Goal: Task Accomplishment & Management: Manage account settings

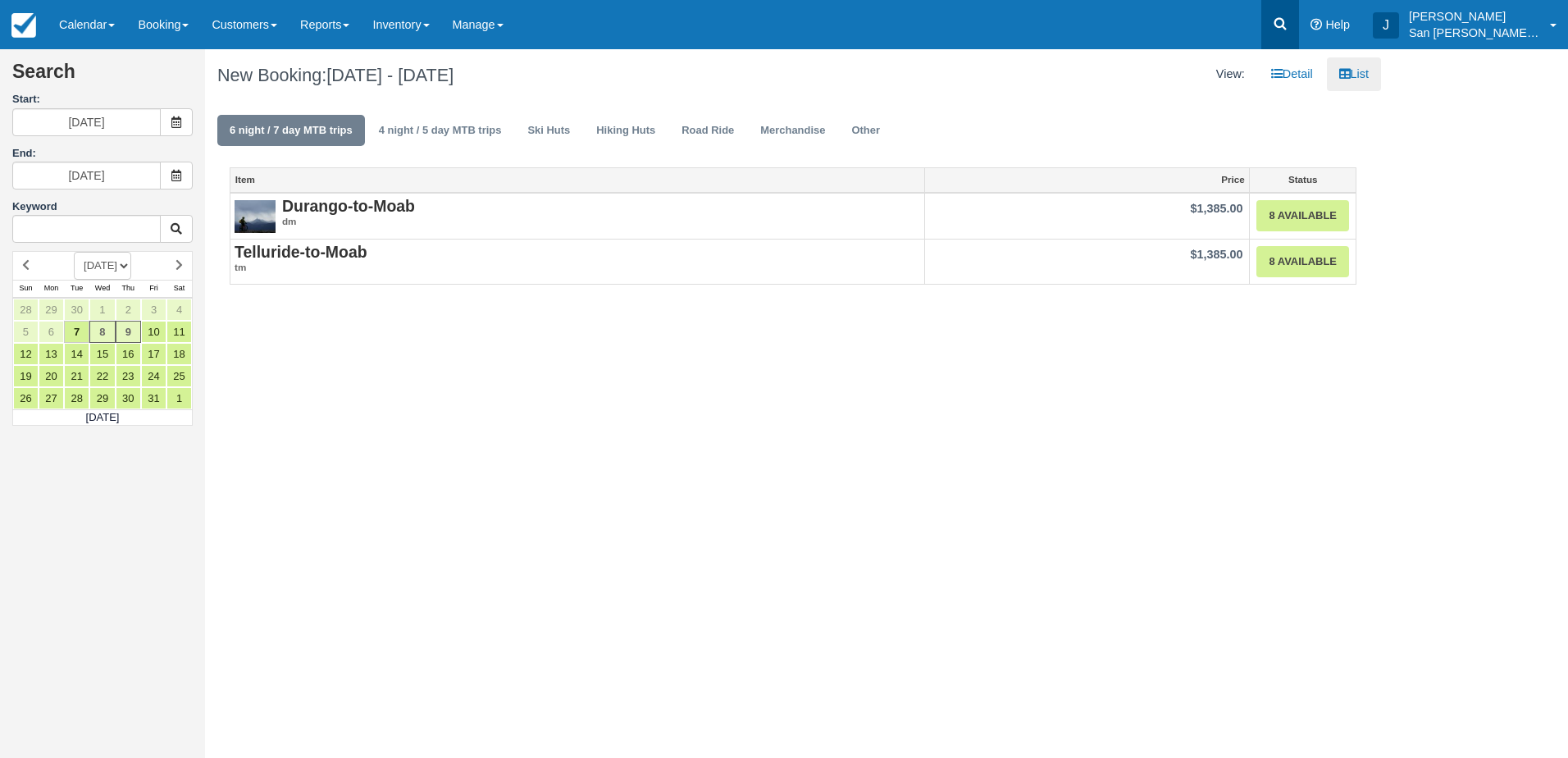
click at [1283, 26] on icon at bounding box center [1280, 24] width 17 height 17
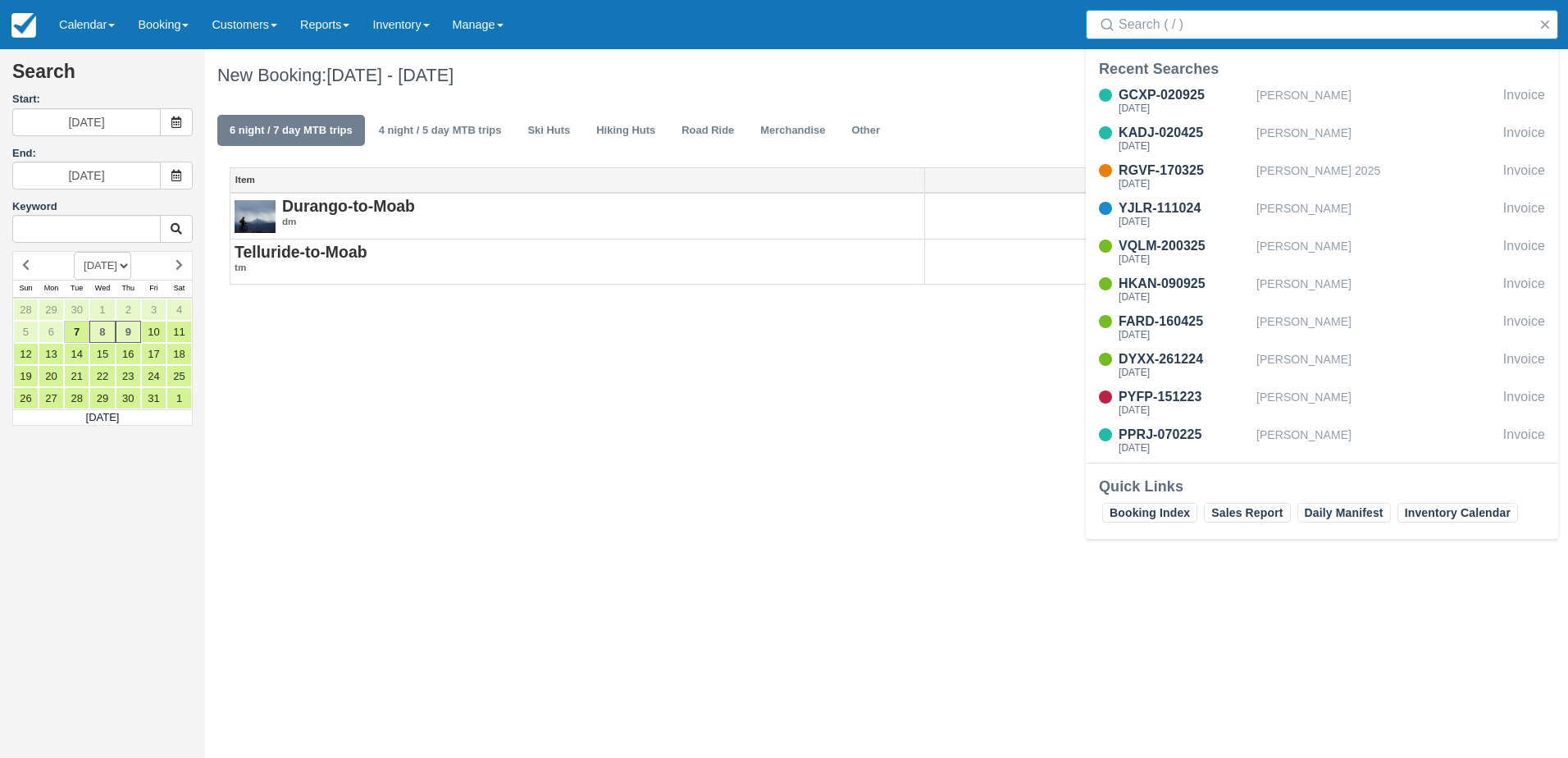
click at [1263, 26] on input "Search" at bounding box center [1325, 25] width 413 height 30
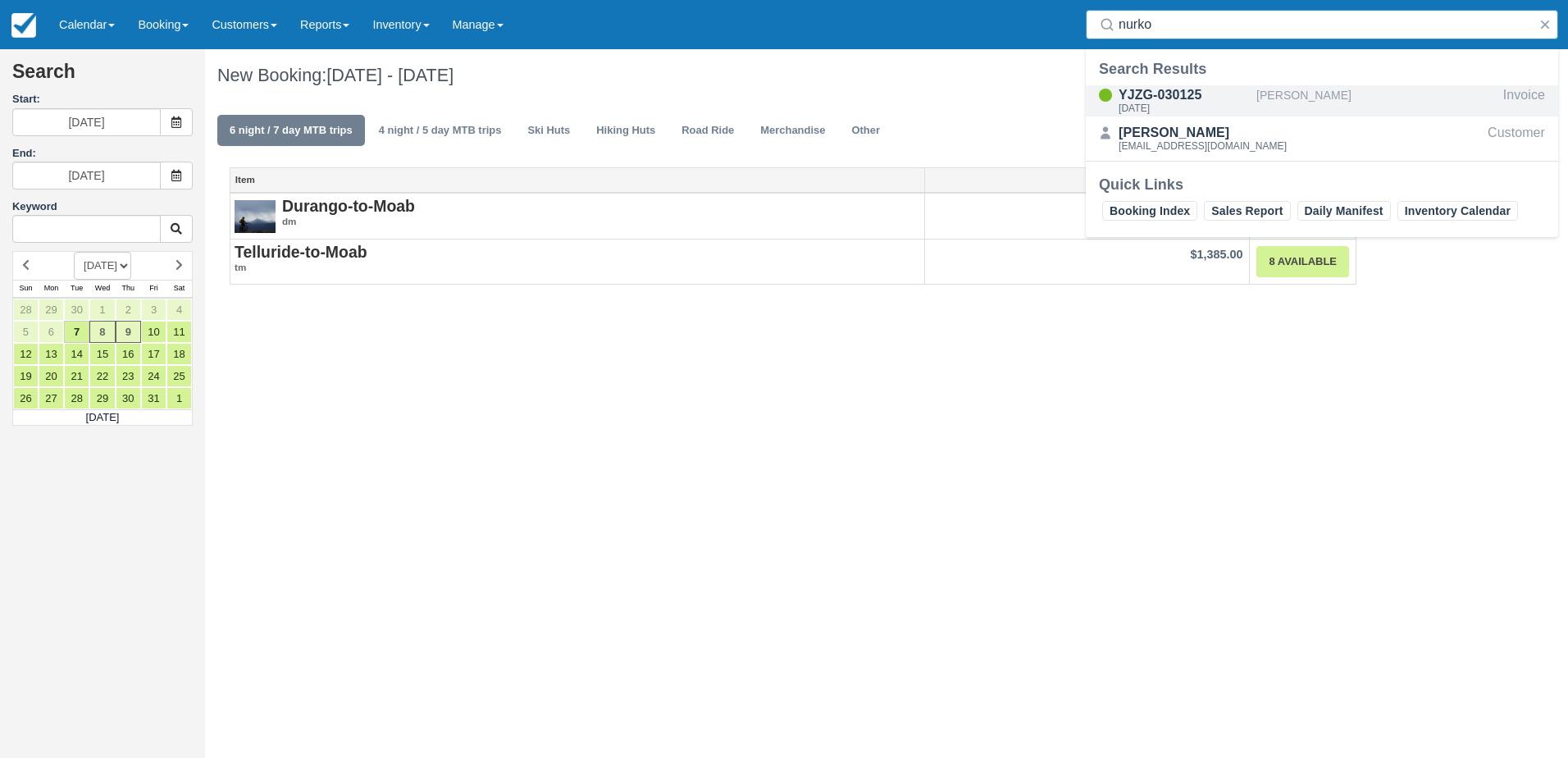
type input "nurko"
click at [1166, 99] on div "YJZG-030125" at bounding box center [1184, 94] width 131 height 19
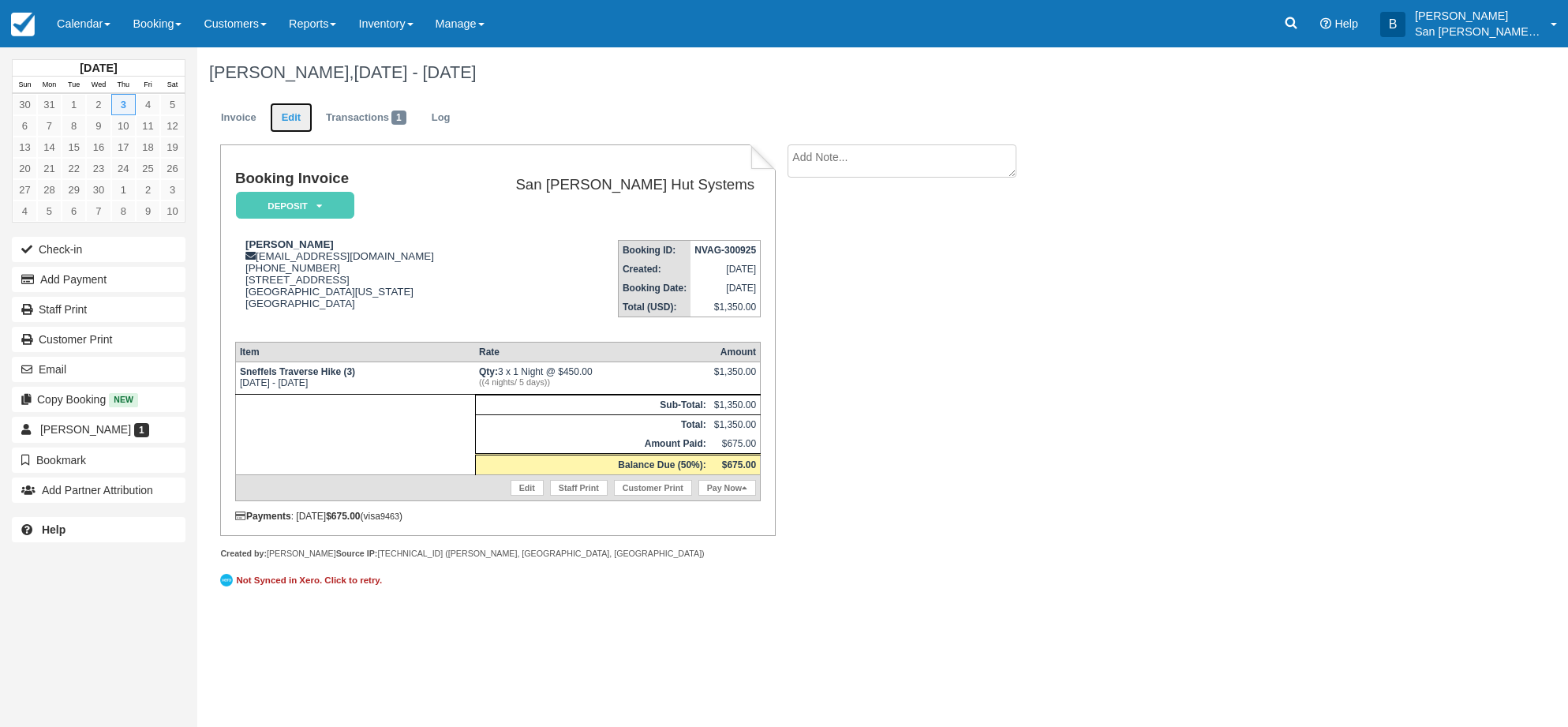
click at [303, 116] on link "Edit" at bounding box center [291, 117] width 43 height 31
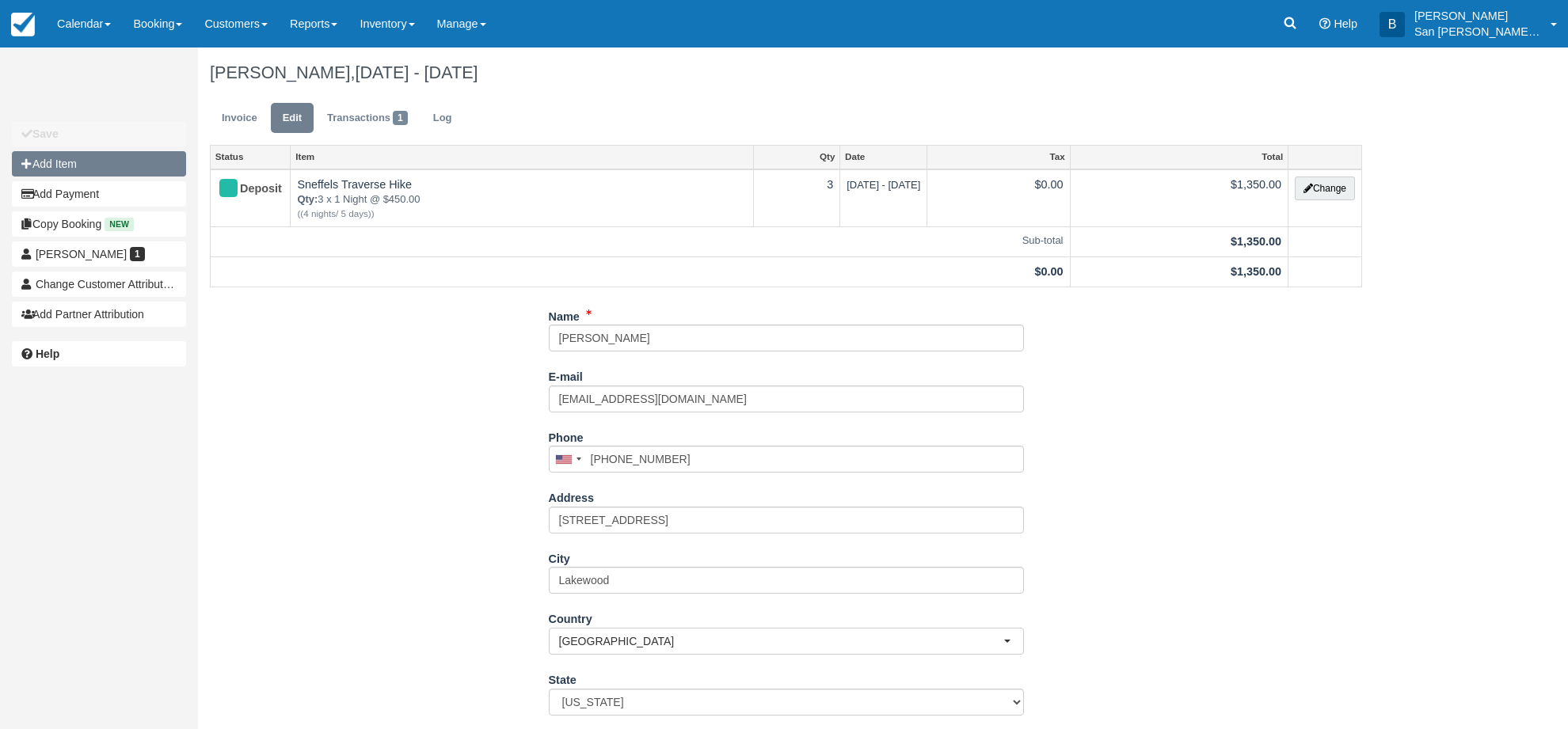
click at [43, 157] on button "Add Item" at bounding box center [98, 164] width 174 height 25
type input "0.00"
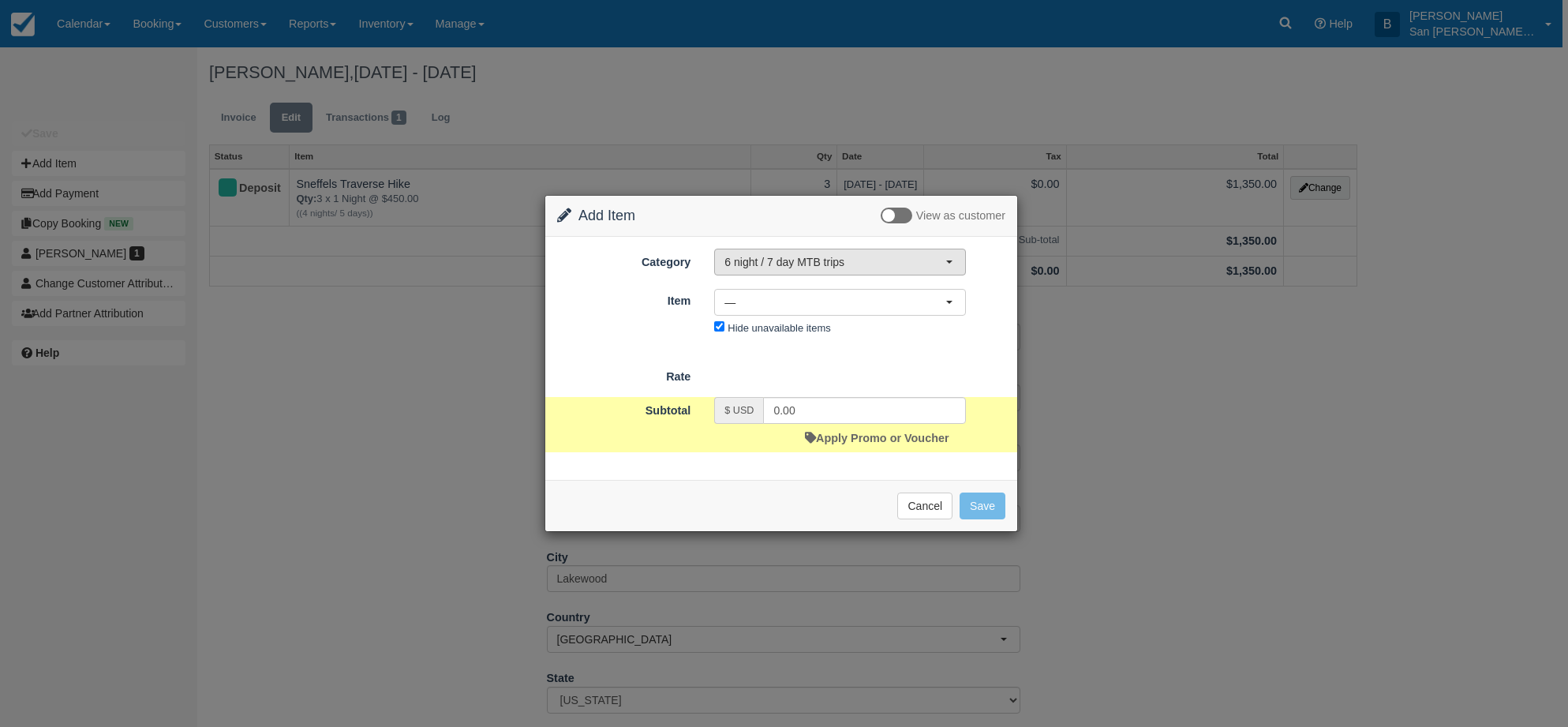
click at [769, 268] on span "6 night / 7 day MTB trips" at bounding box center [835, 262] width 221 height 16
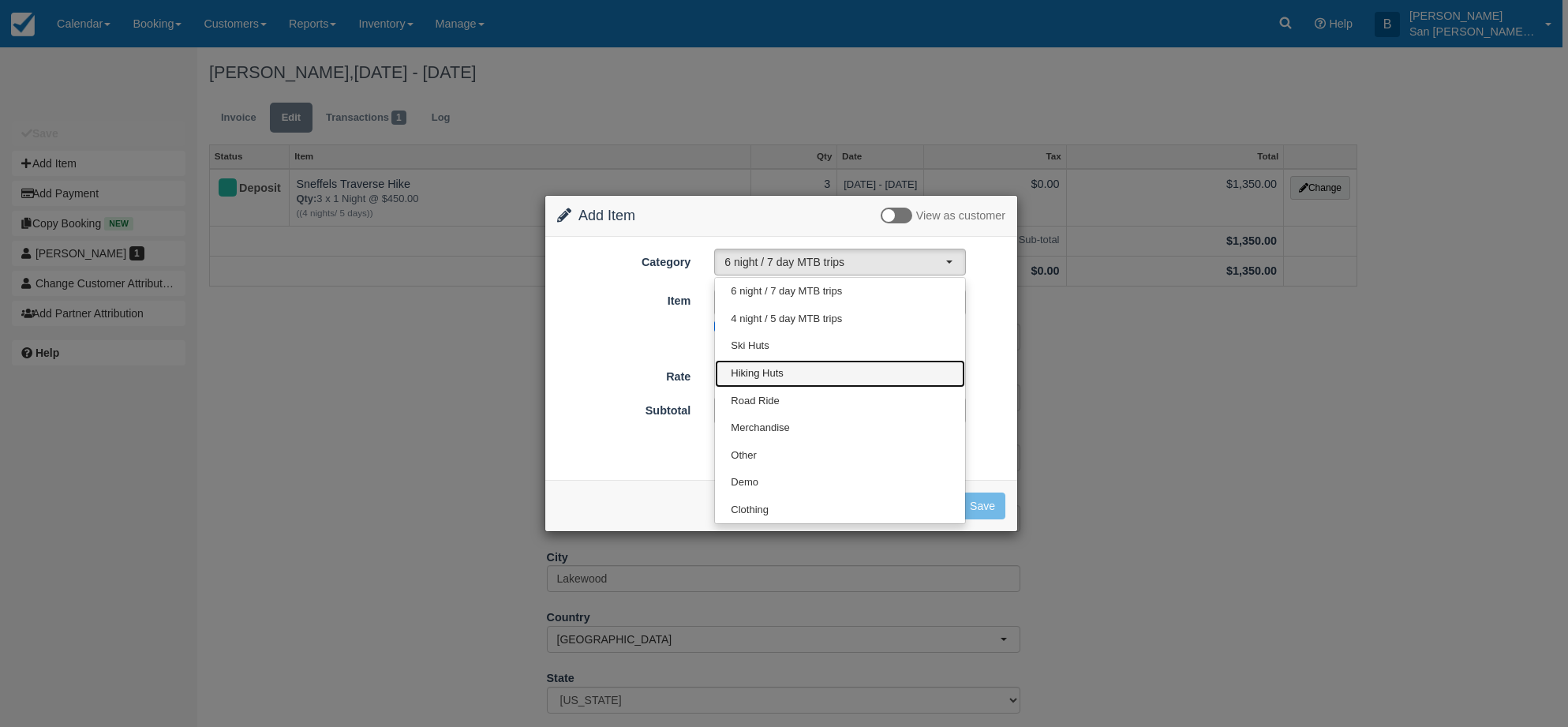
click at [777, 375] on span "Hiking Huts" at bounding box center [757, 373] width 52 height 15
select select "12"
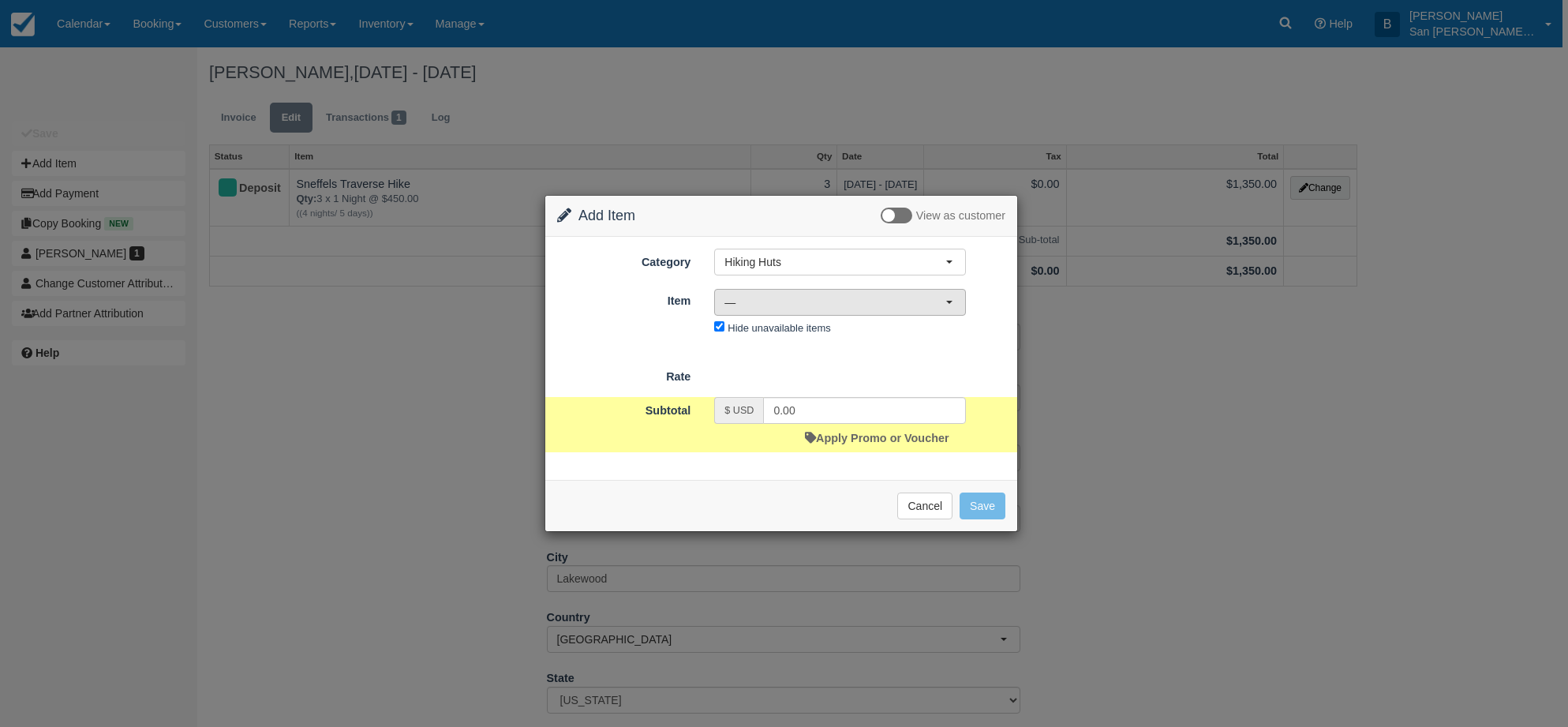
click at [764, 308] on span "—" at bounding box center [835, 302] width 221 height 16
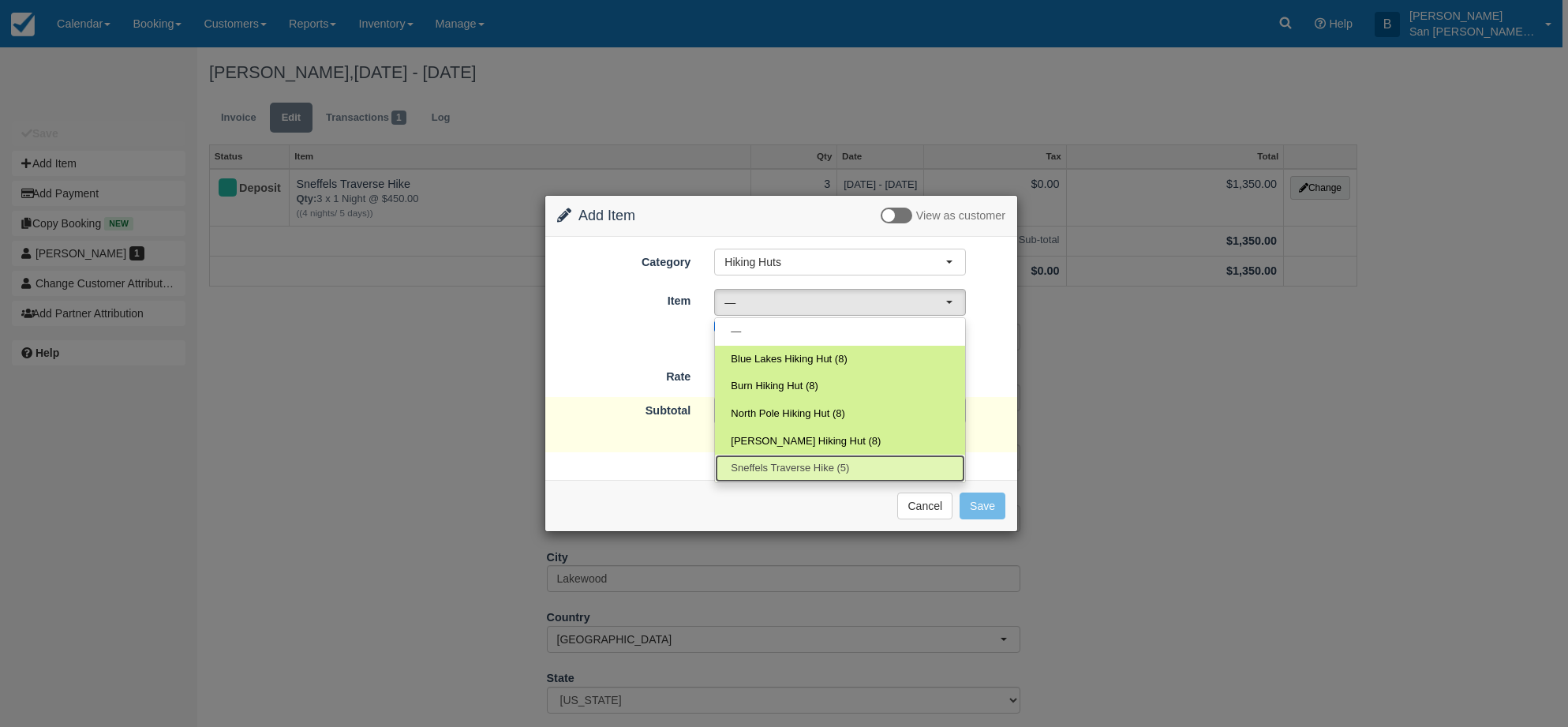
click at [774, 470] on span "Sneffels Traverse Hike (5)" at bounding box center [790, 468] width 118 height 15
select select "75"
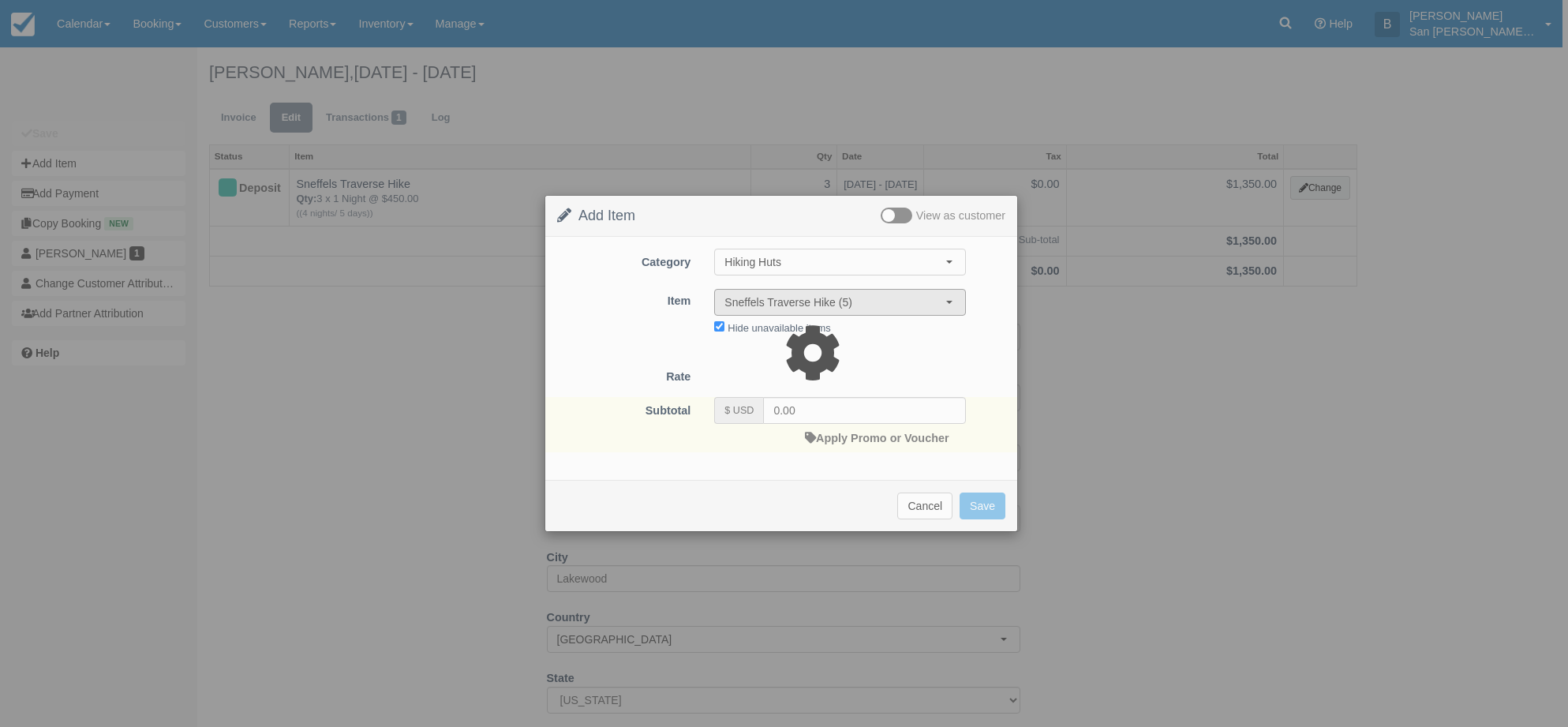
type input "450.00"
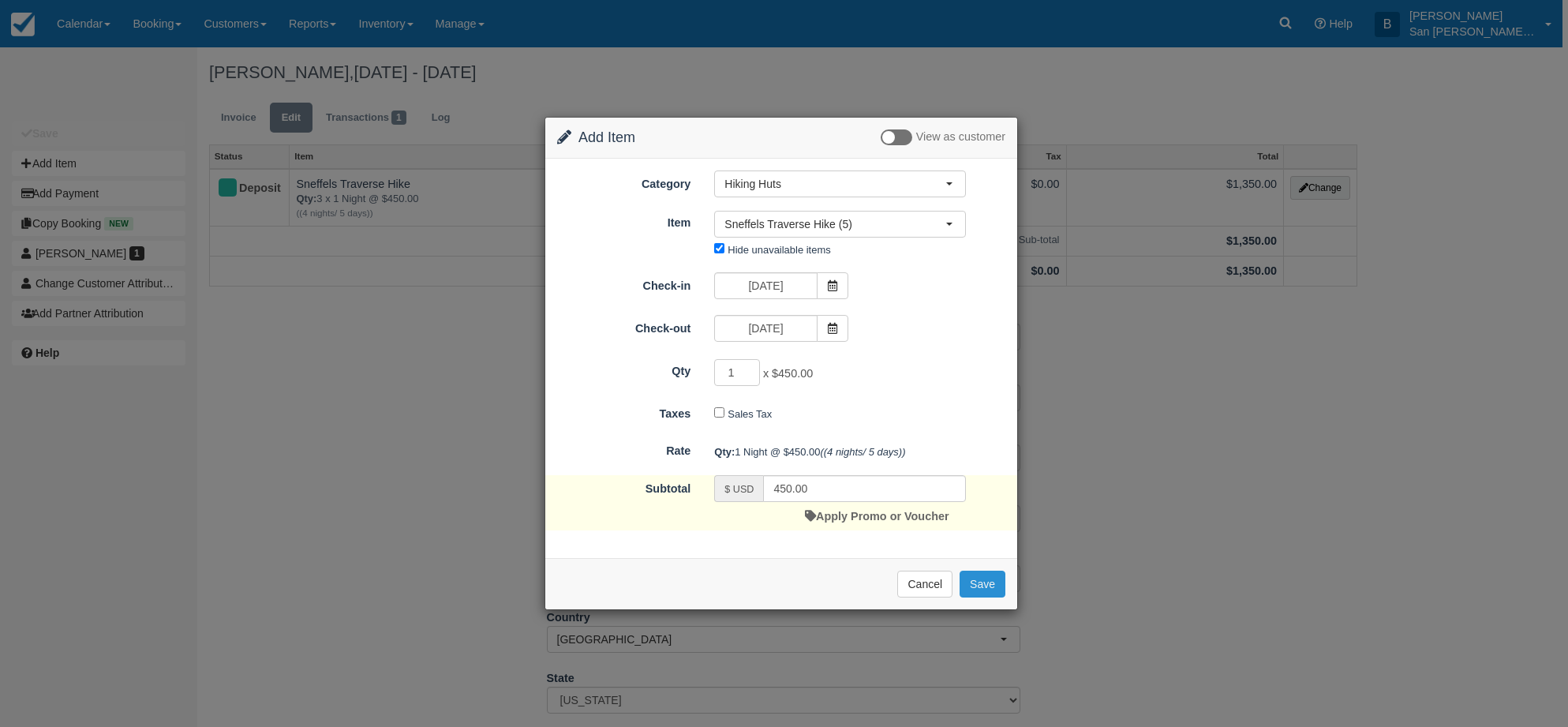
click at [1000, 584] on button "Save" at bounding box center [983, 584] width 46 height 27
checkbox input "false"
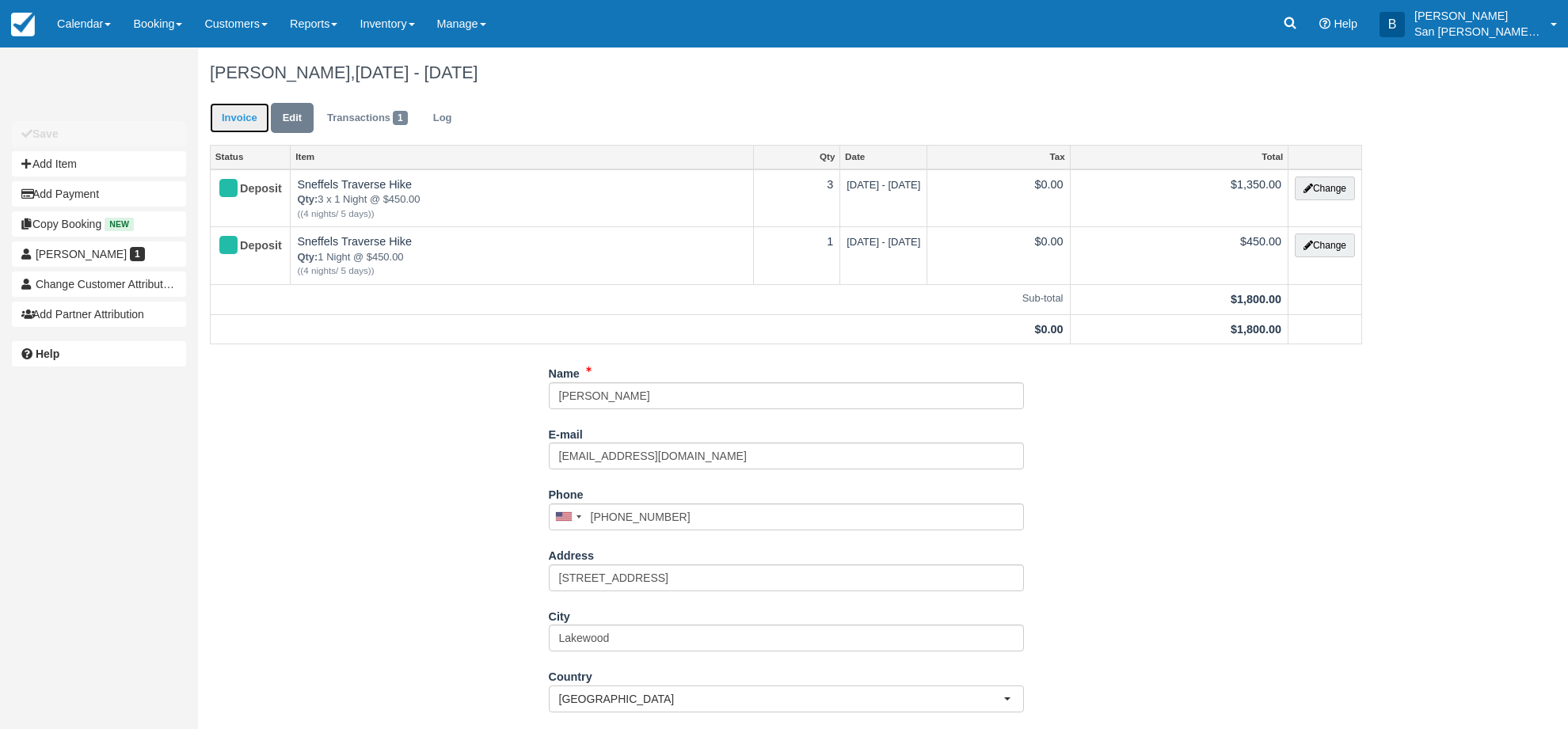
click at [226, 119] on link "Invoice" at bounding box center [239, 118] width 60 height 31
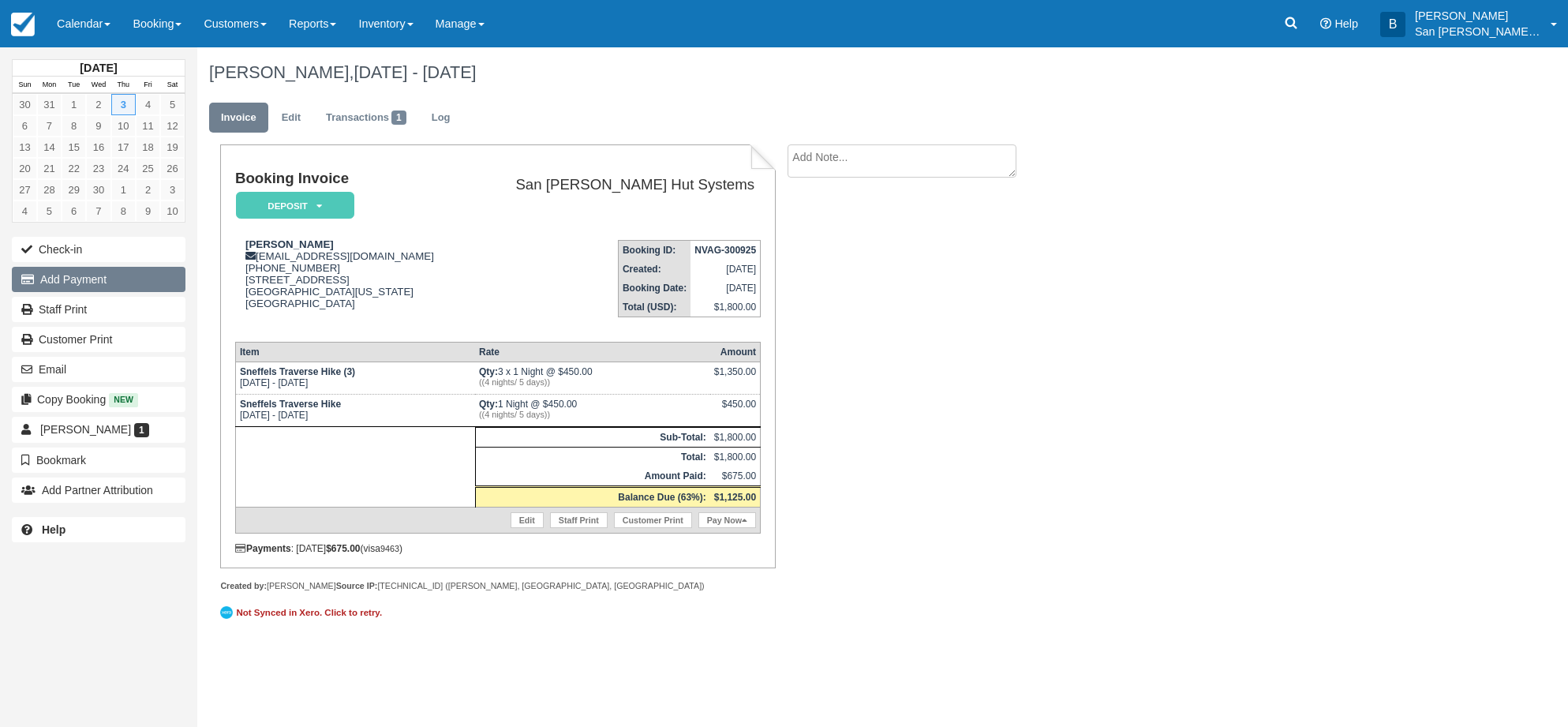
click at [61, 273] on button "Add Payment" at bounding box center [98, 279] width 173 height 25
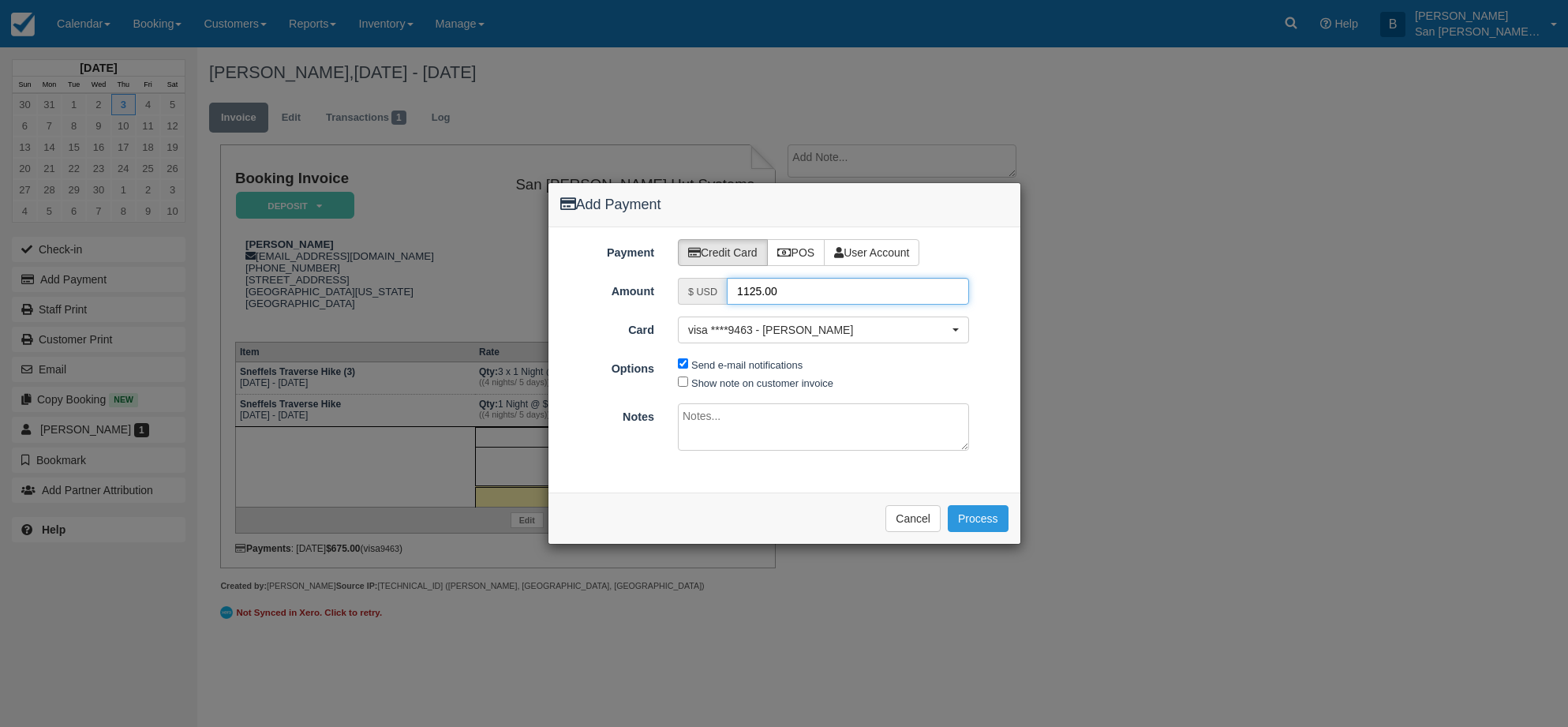
drag, startPoint x: 816, startPoint y: 292, endPoint x: 684, endPoint y: 289, distance: 132.0
click at [684, 289] on div "$ USD 1125.00" at bounding box center [824, 292] width 291 height 27
type input "225.00"
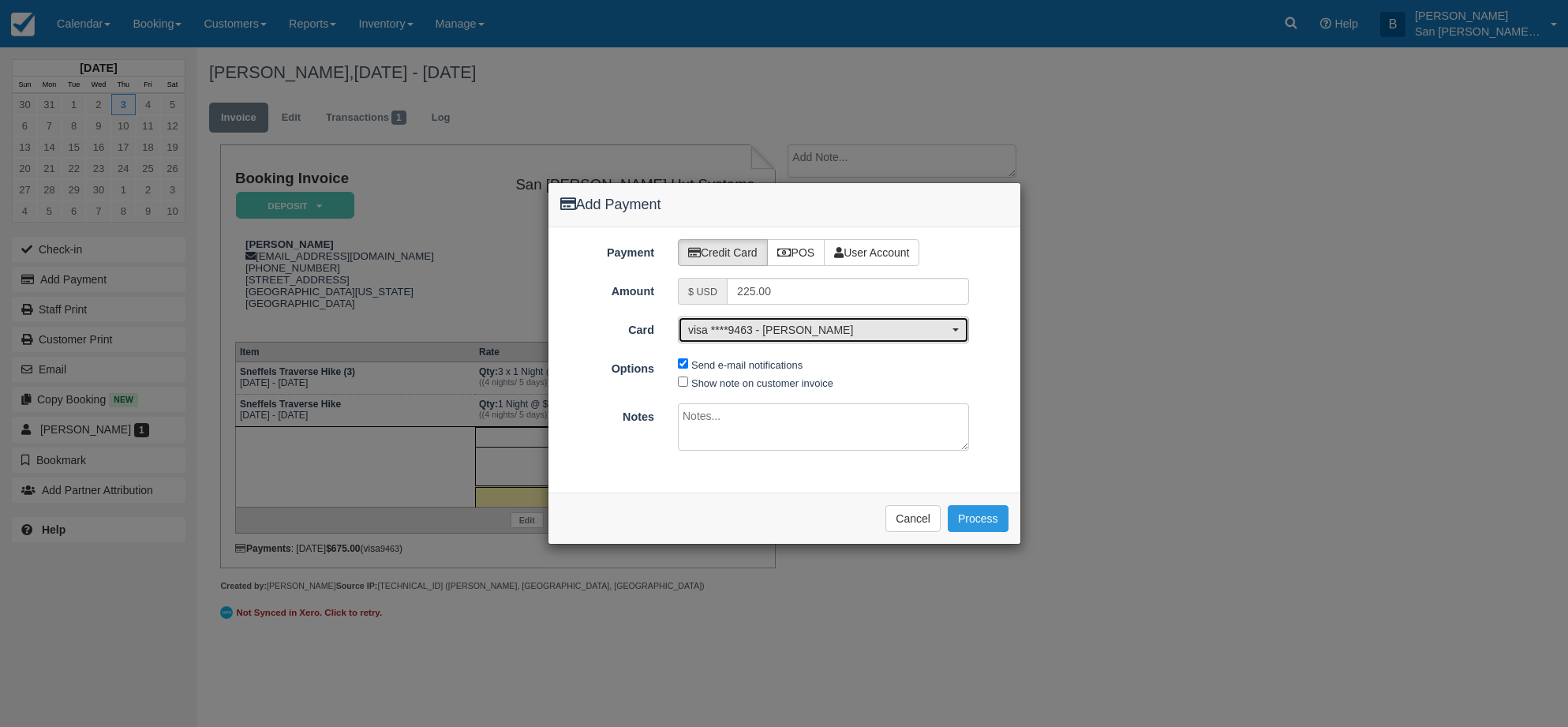
click at [925, 332] on span "visa ****9463 - [PERSON_NAME]" at bounding box center [818, 330] width 260 height 16
click at [782, 360] on span "visa ****9463 - Christine Olson" at bounding box center [763, 358] width 148 height 14
click at [991, 512] on button "Process" at bounding box center [978, 519] width 60 height 27
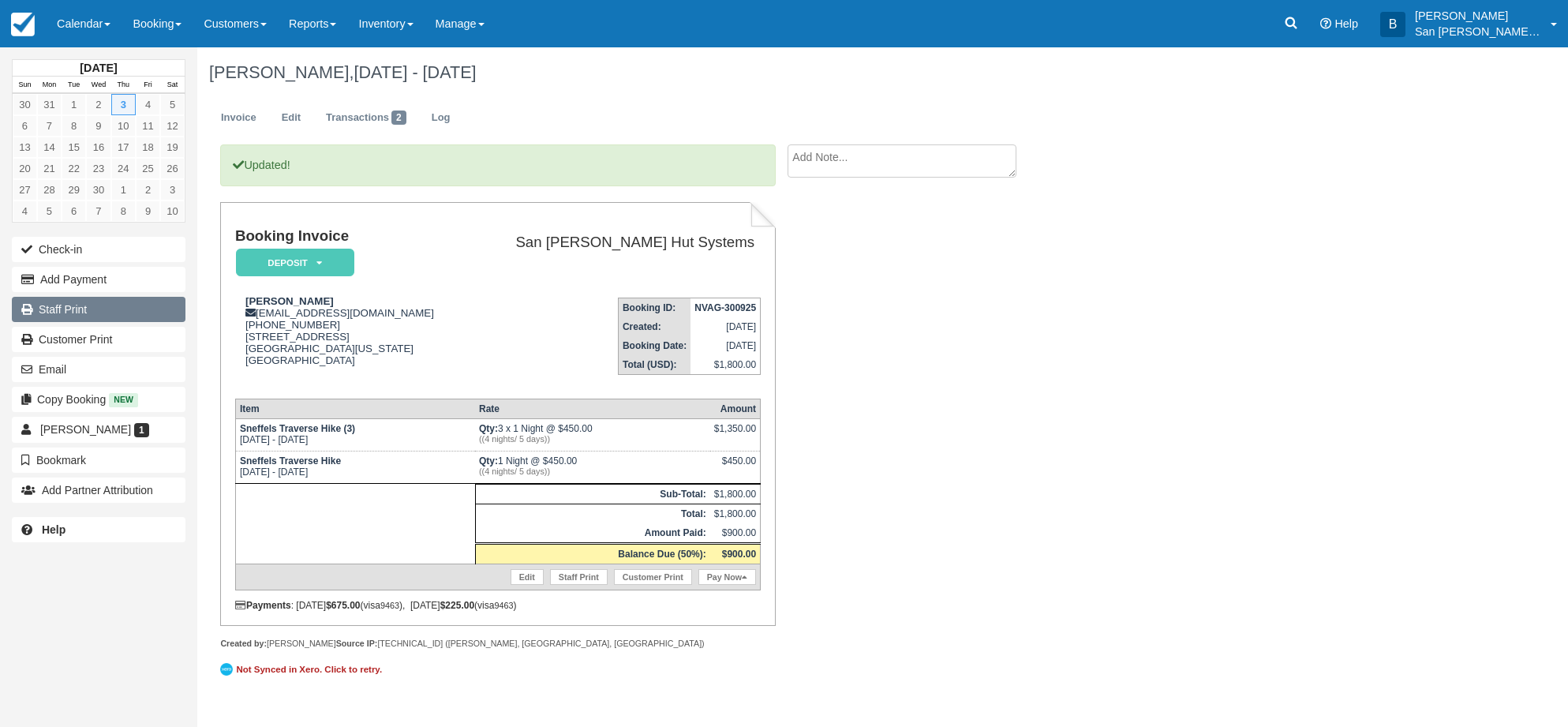
click at [71, 304] on link "Staff Print" at bounding box center [98, 309] width 173 height 25
click at [1175, 489] on div "Christine Olson, Sep 03 - Sep 04 2026 Invoice Edit Transactions 2 Log Updated! …" at bounding box center [785, 373] width 1176 height 653
click at [158, 28] on link "Booking" at bounding box center [157, 23] width 71 height 47
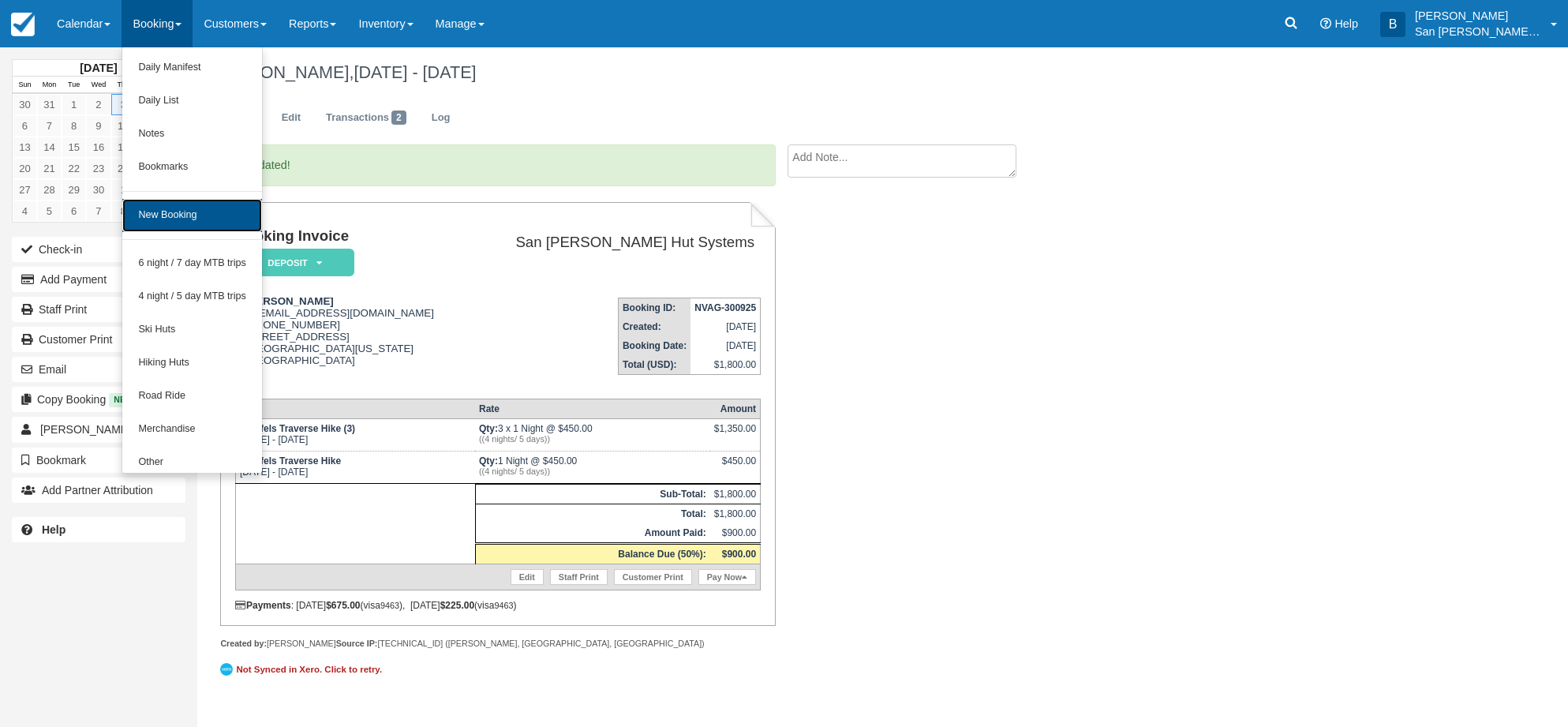
click at [173, 212] on link "New Booking" at bounding box center [192, 215] width 139 height 33
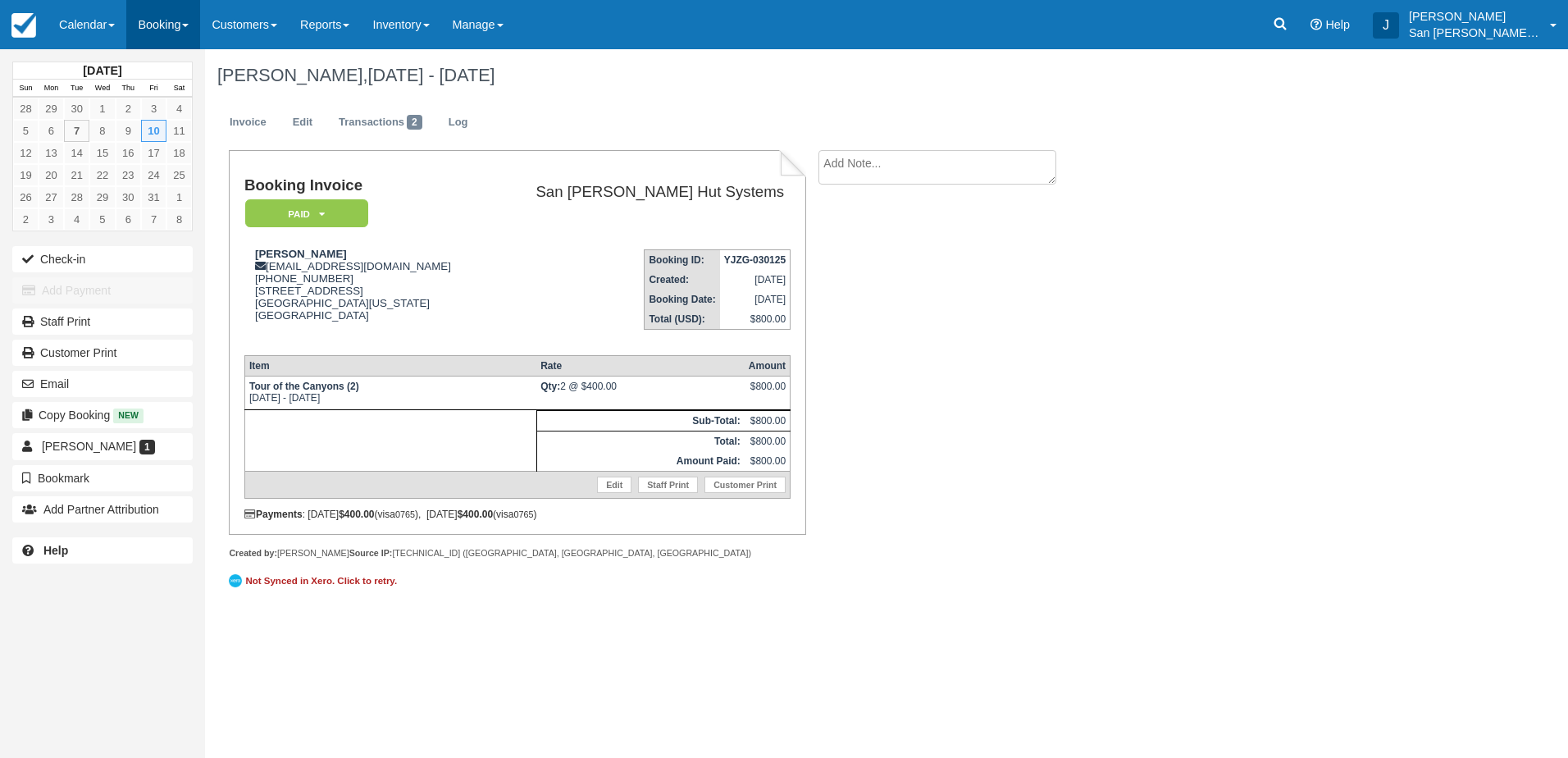
click at [176, 18] on link "Booking" at bounding box center [163, 24] width 74 height 49
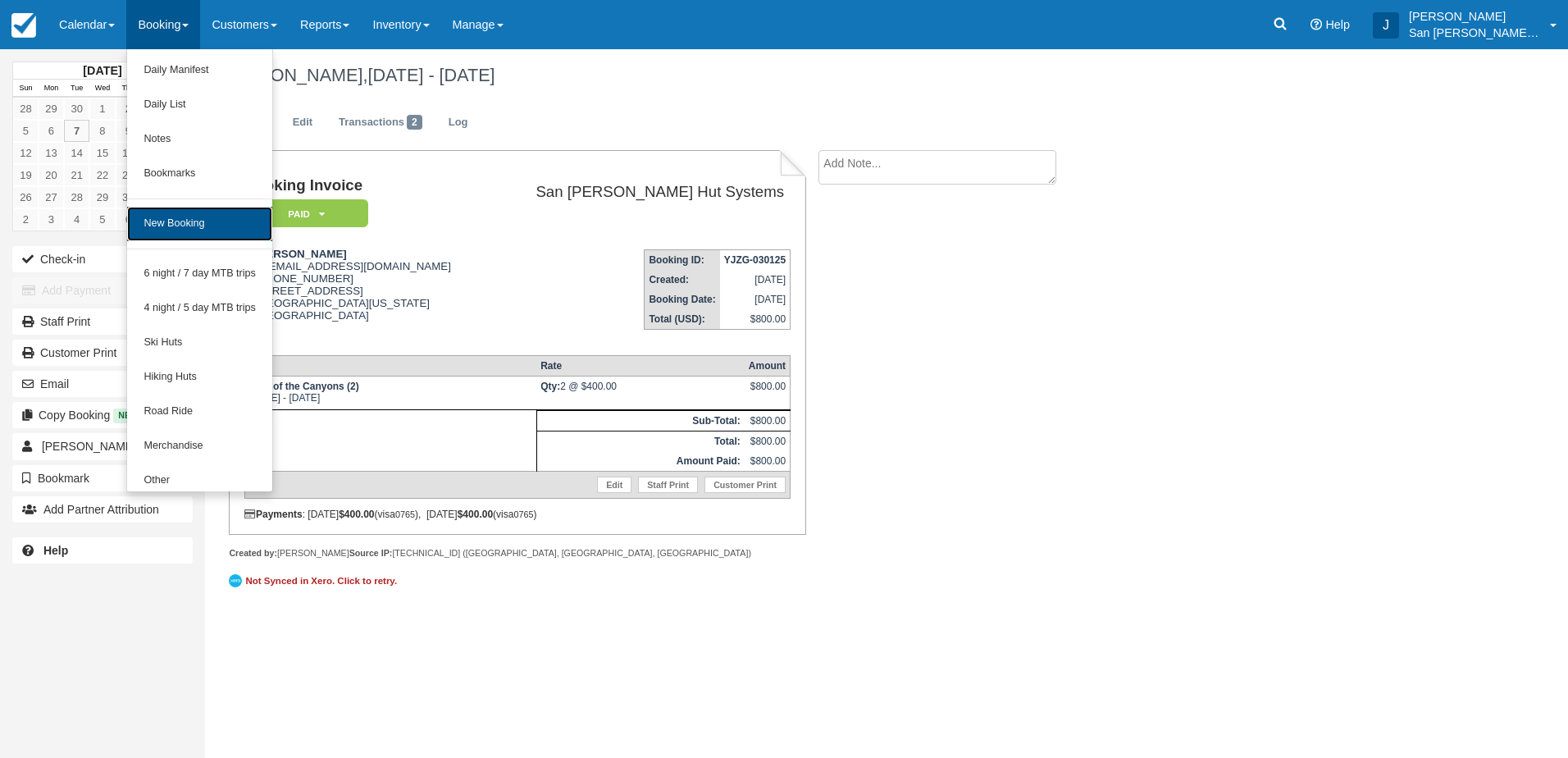
click at [229, 218] on link "New Booking" at bounding box center [199, 223] width 145 height 34
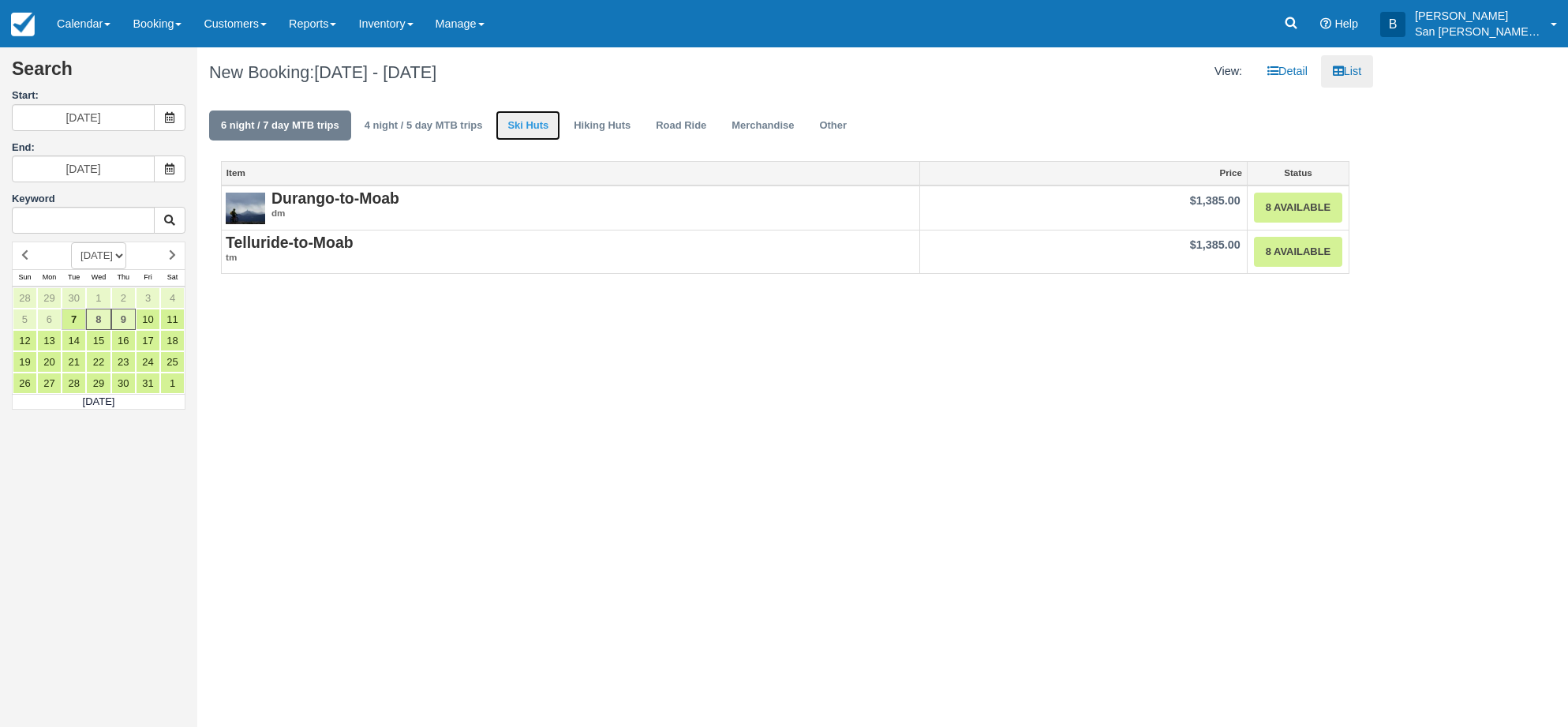
click at [526, 134] on link "Ski Huts" at bounding box center [528, 125] width 65 height 31
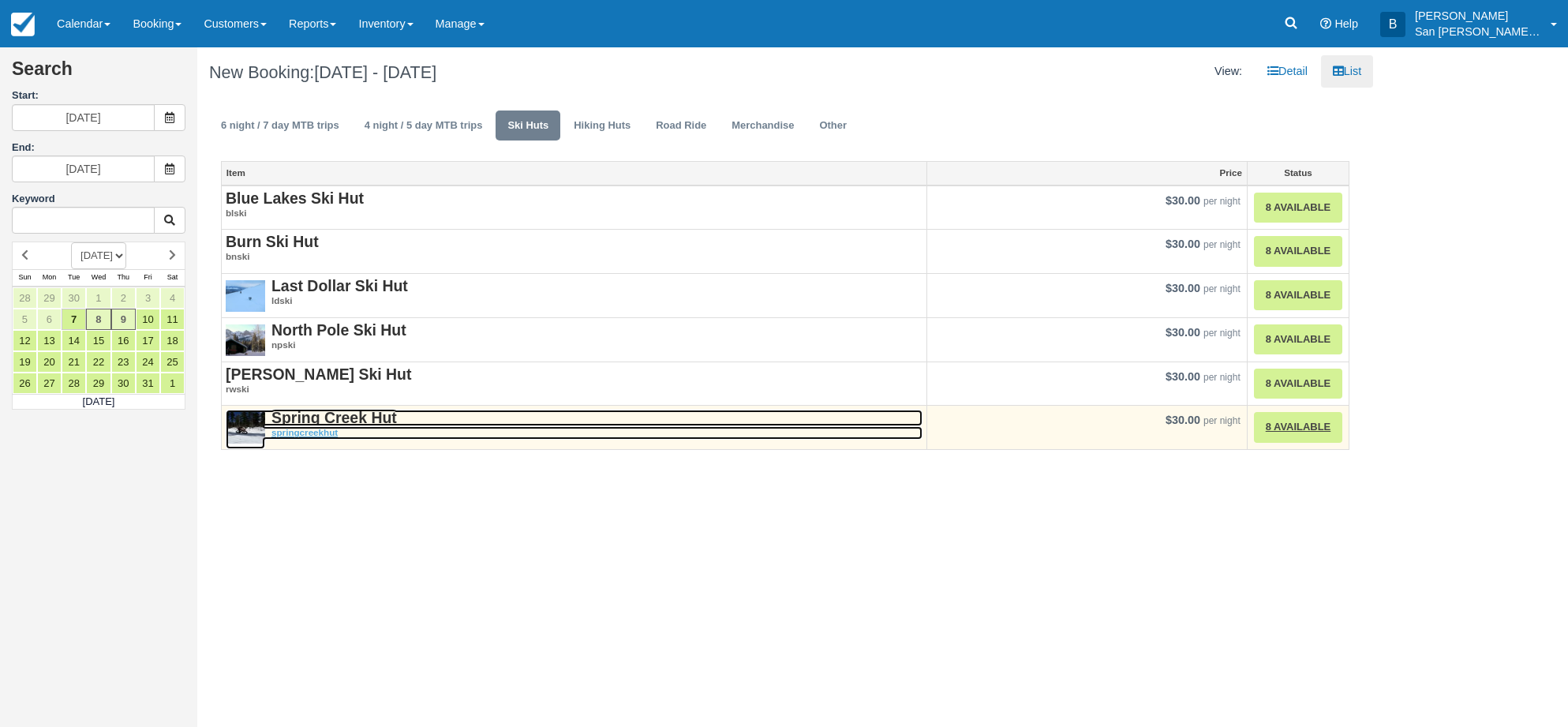
click at [322, 420] on strong "Spring Creek Hut" at bounding box center [334, 418] width 125 height 18
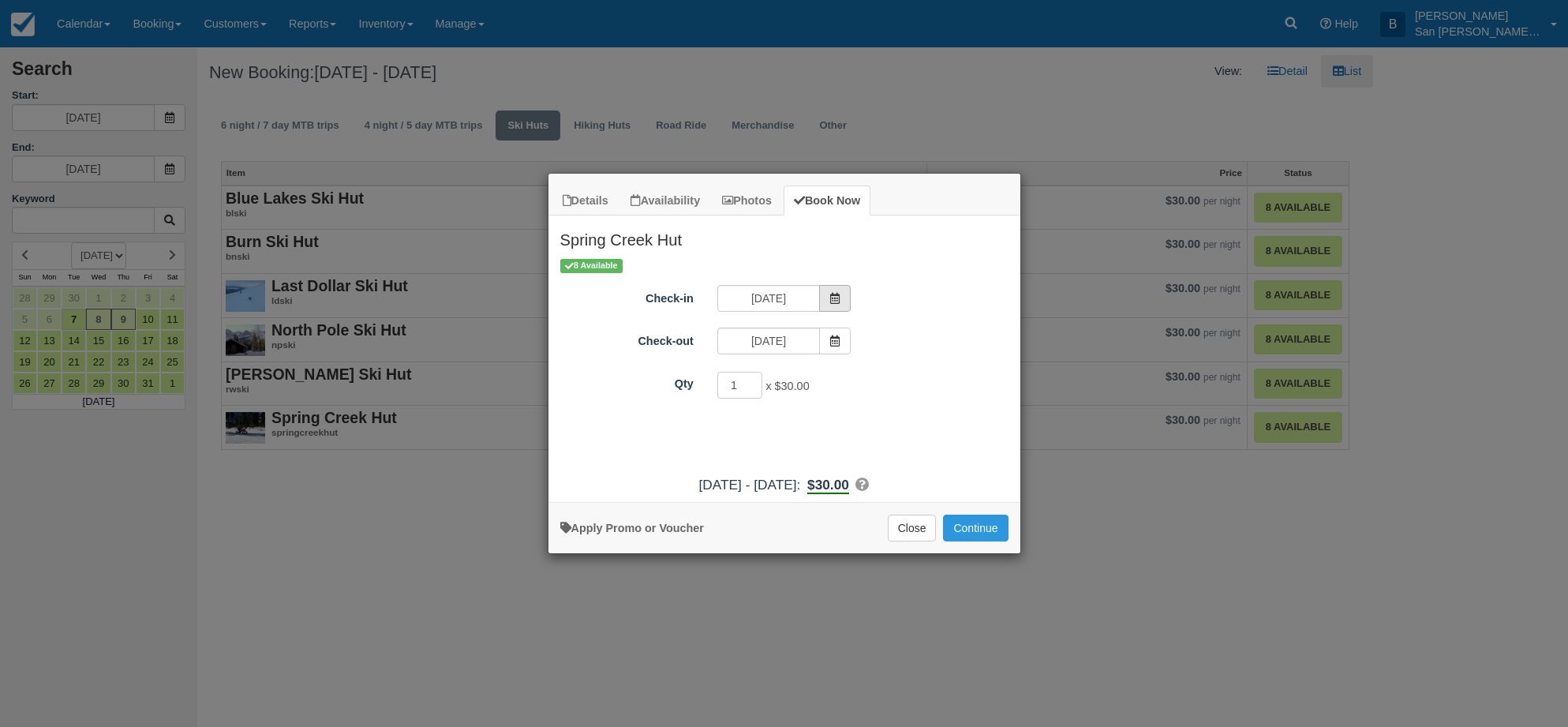
click at [847, 302] on span "Item Modal" at bounding box center [835, 299] width 32 height 27
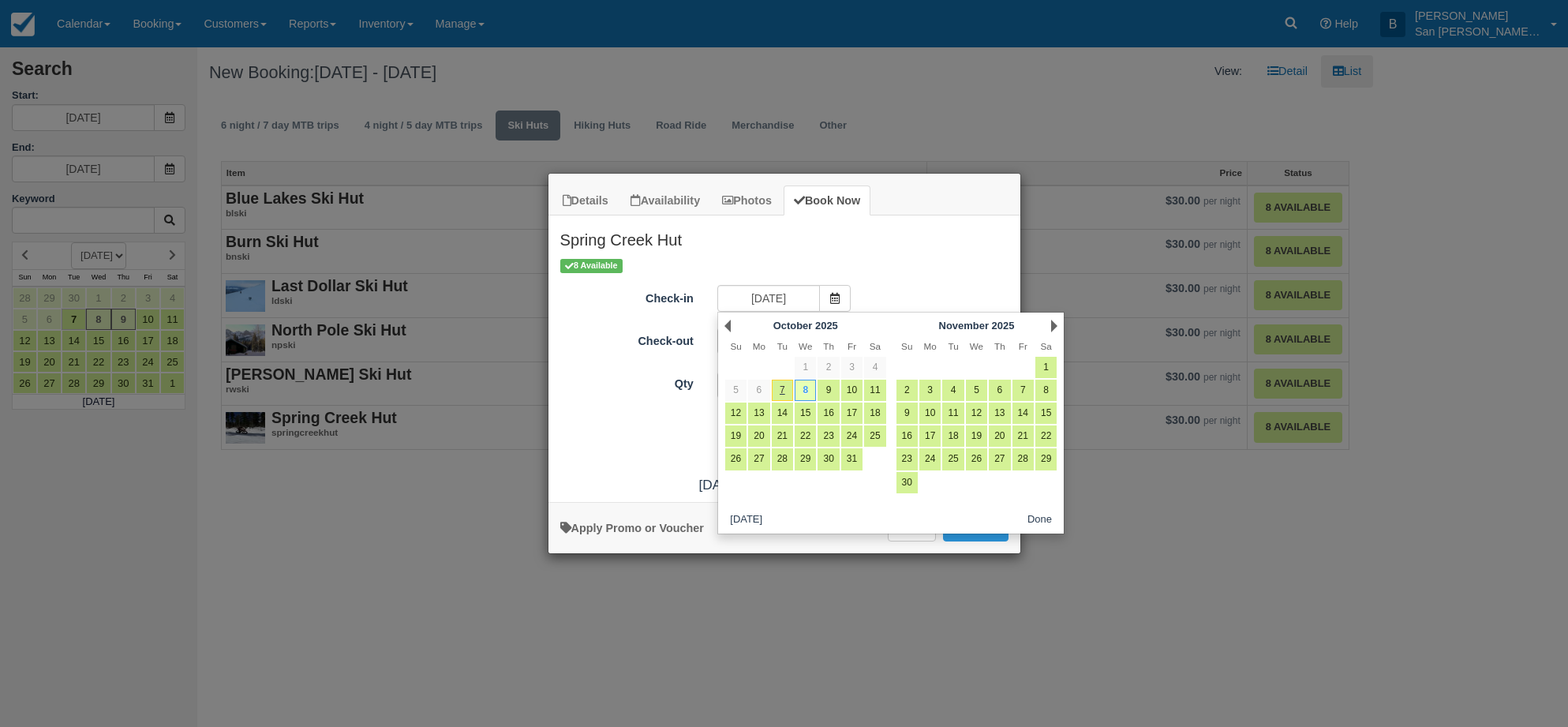
click at [1050, 329] on div "Next November 2025" at bounding box center [976, 325] width 171 height 22
click at [1056, 322] on link "Next" at bounding box center [1054, 326] width 6 height 12
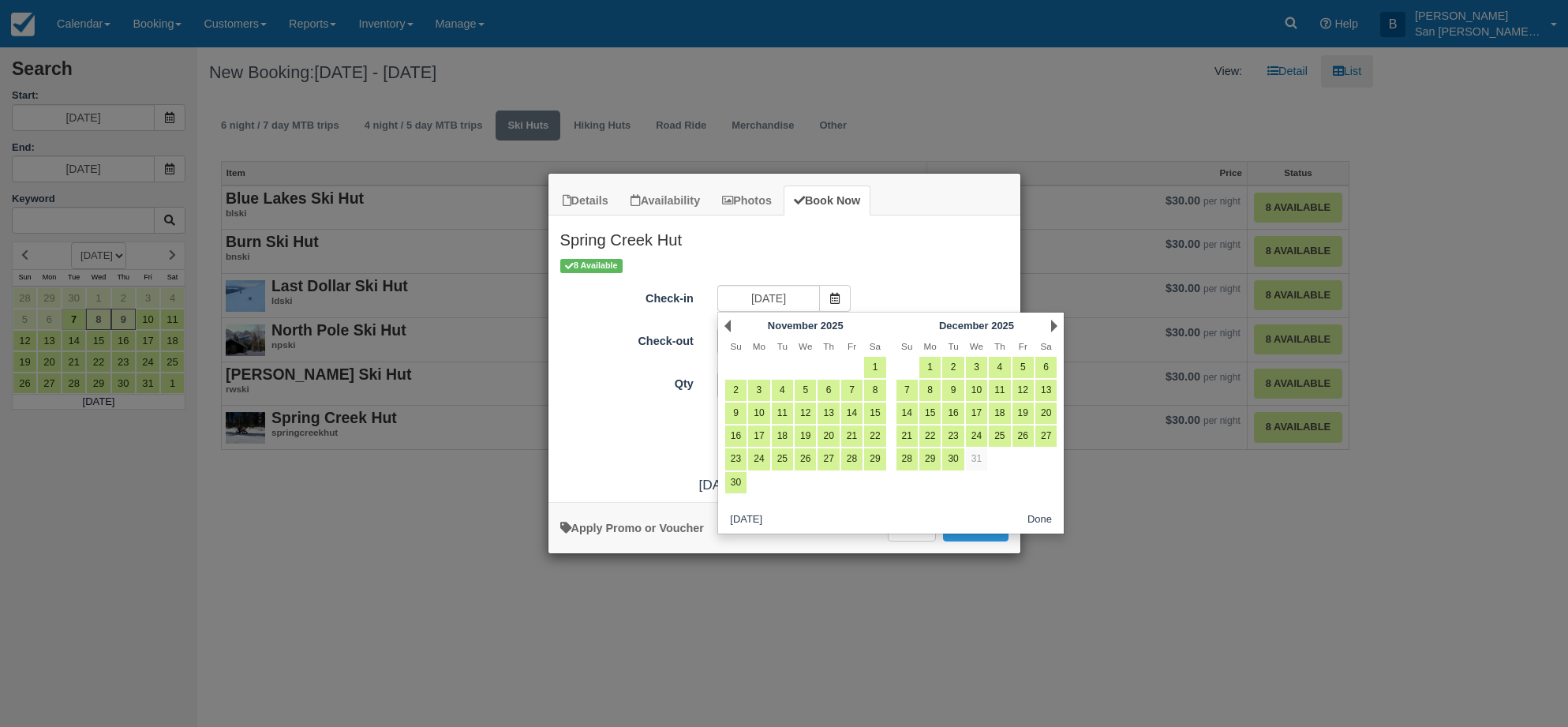
click at [1056, 322] on link "Next" at bounding box center [1054, 326] width 6 height 12
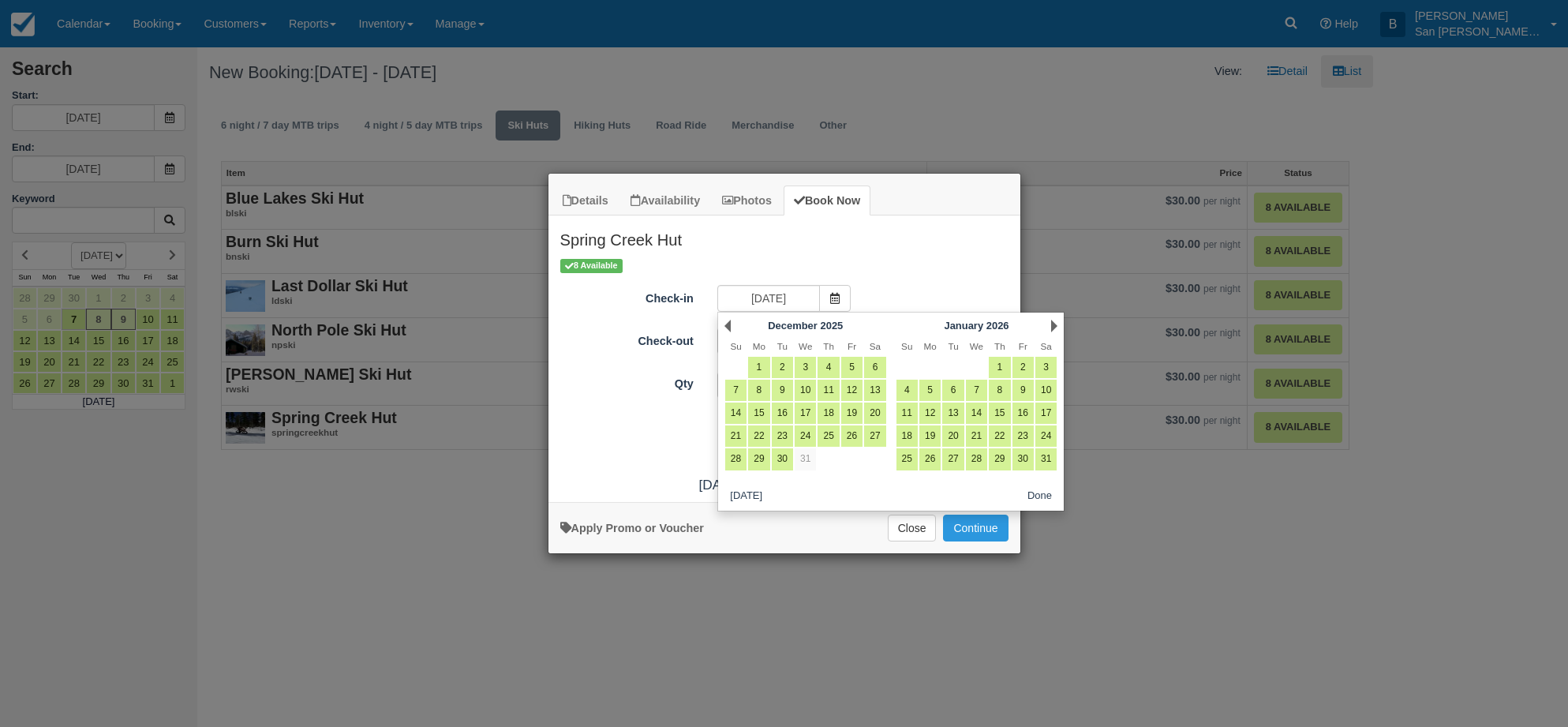
click at [1056, 322] on link "Next" at bounding box center [1054, 326] width 6 height 12
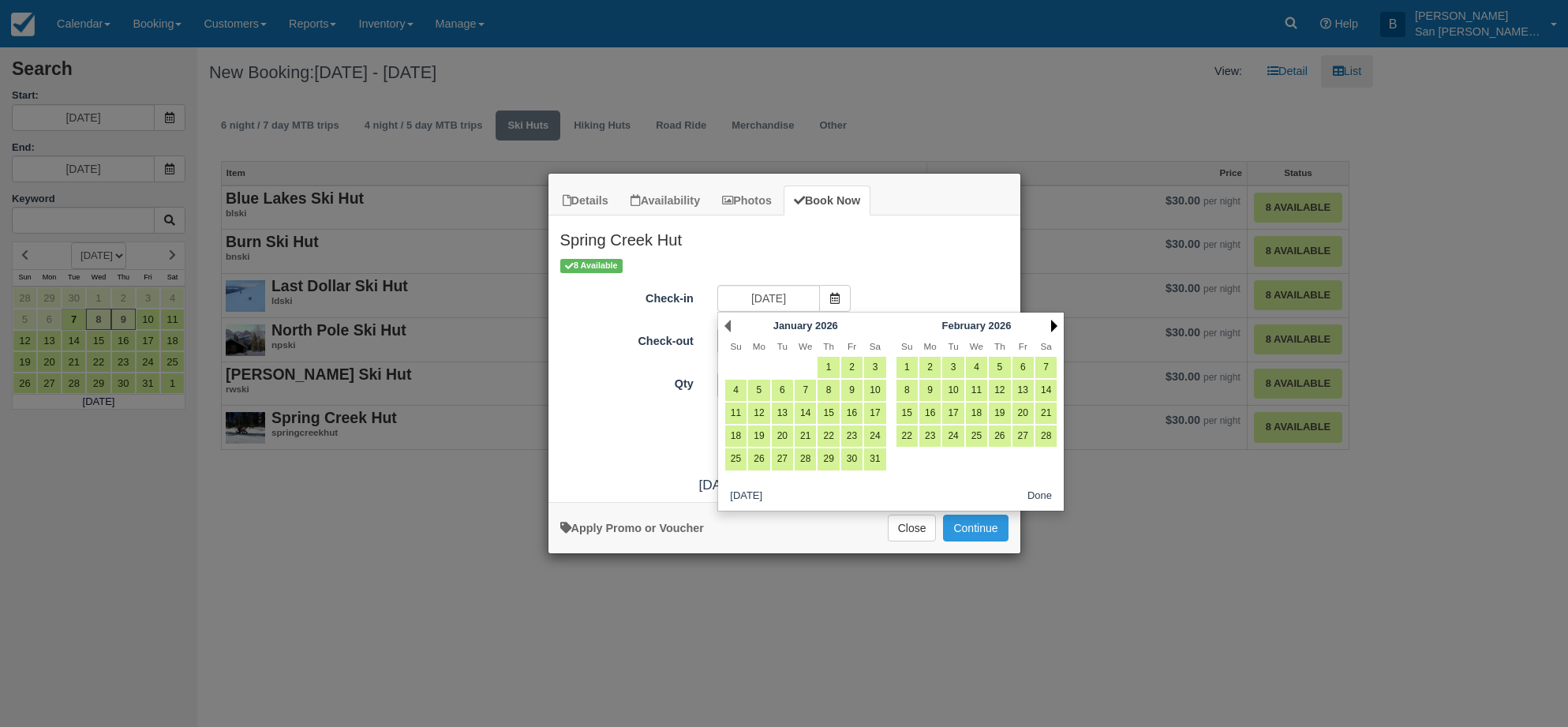
click at [1056, 322] on link "Next" at bounding box center [1054, 326] width 6 height 12
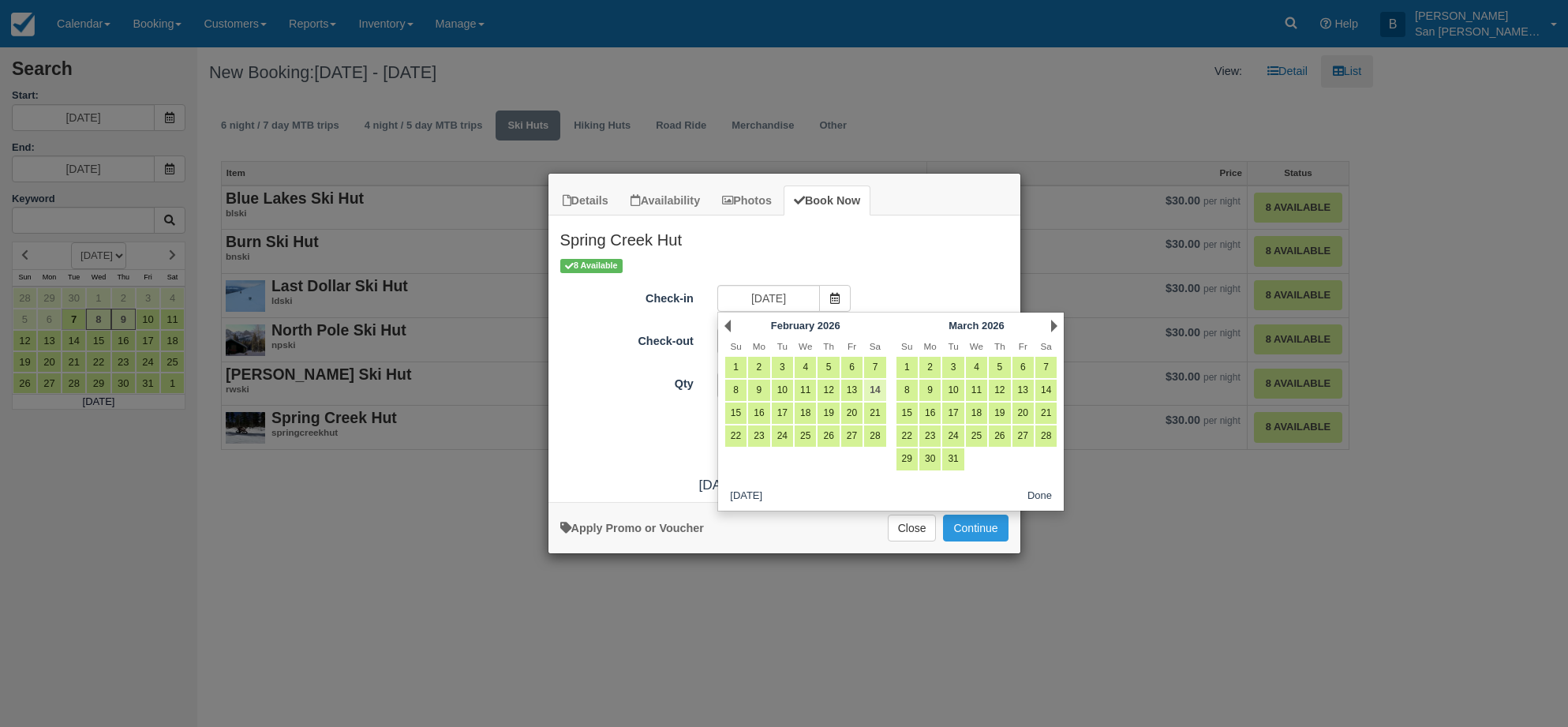
click at [880, 389] on link "14" at bounding box center [875, 390] width 21 height 21
type input "02/14/26"
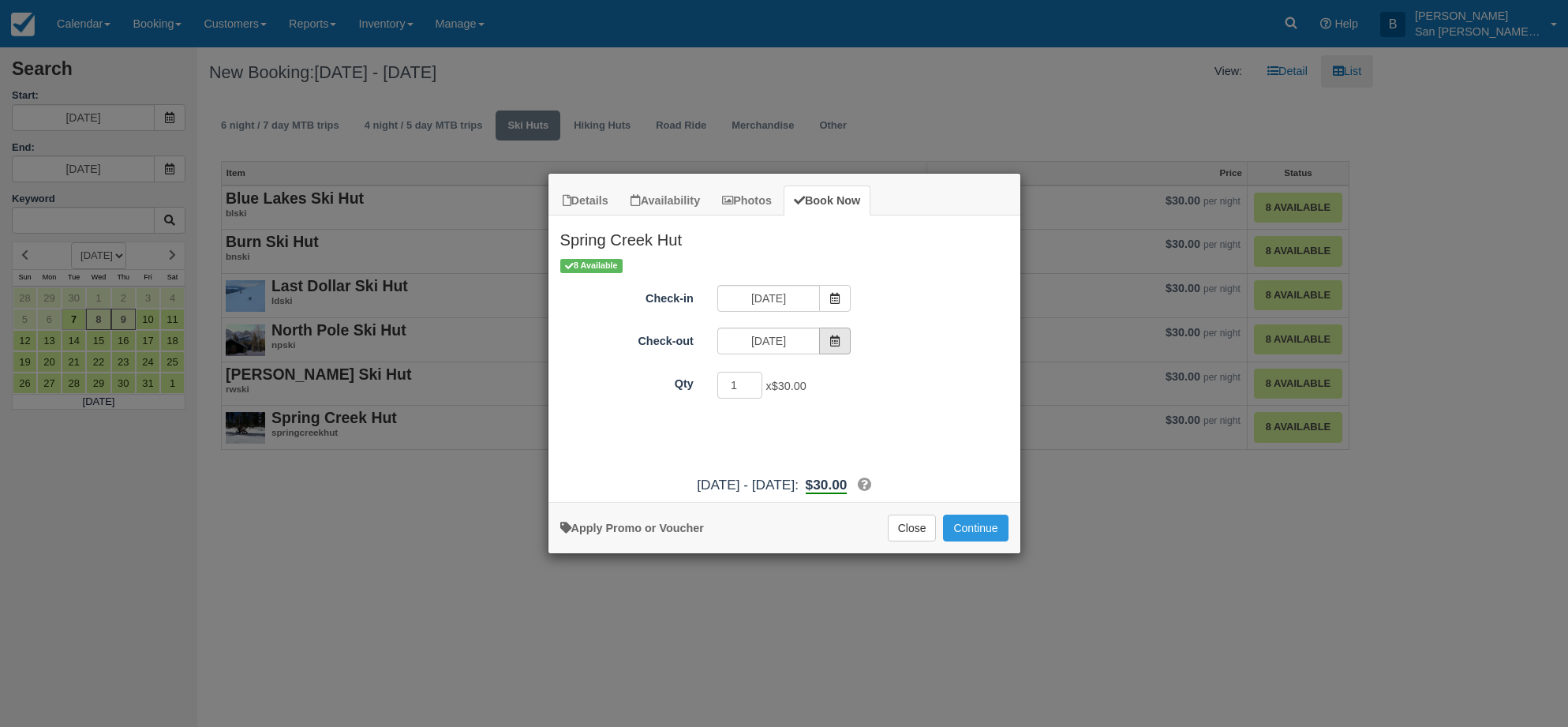
click at [831, 343] on icon "Item Modal" at bounding box center [835, 341] width 11 height 11
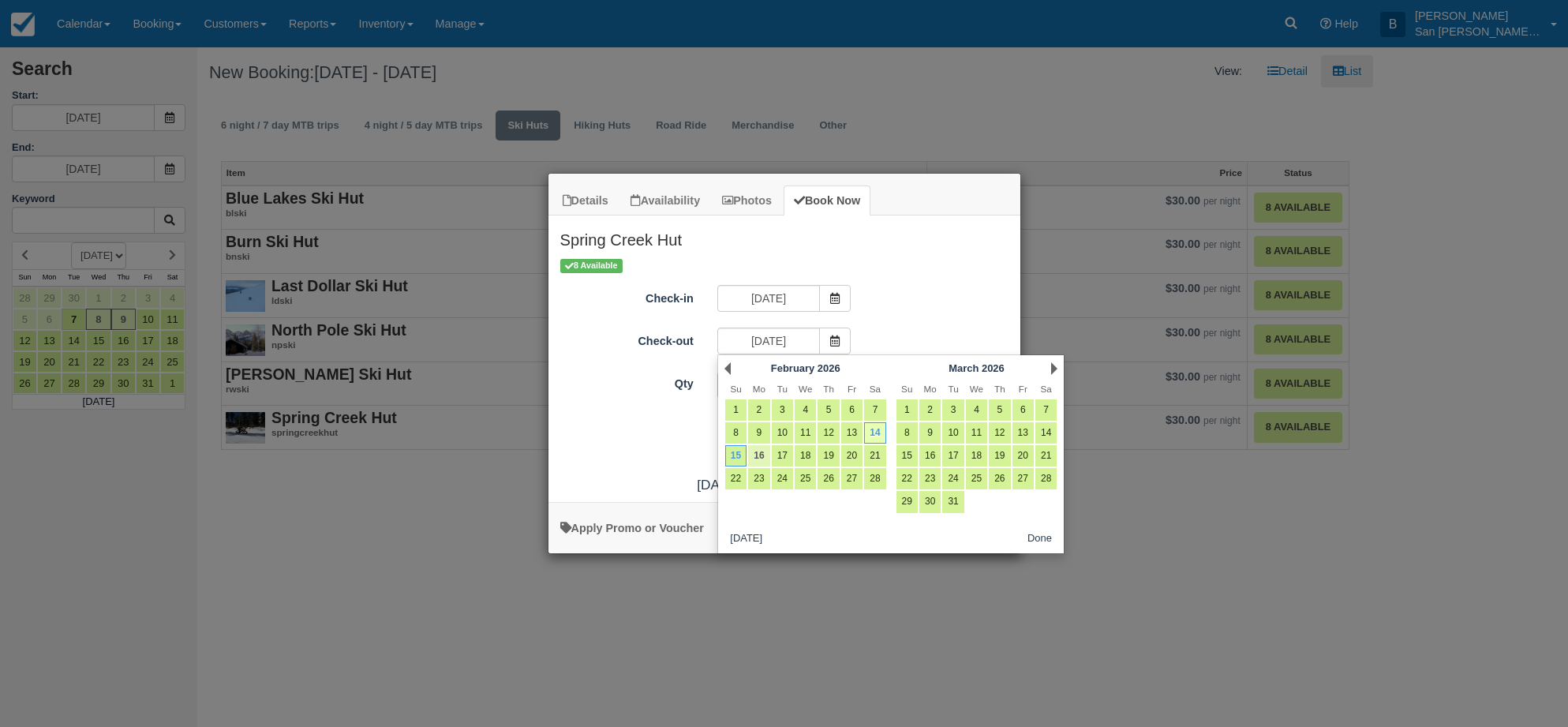
click at [754, 453] on link "16" at bounding box center [759, 456] width 21 height 21
type input "02/16/26"
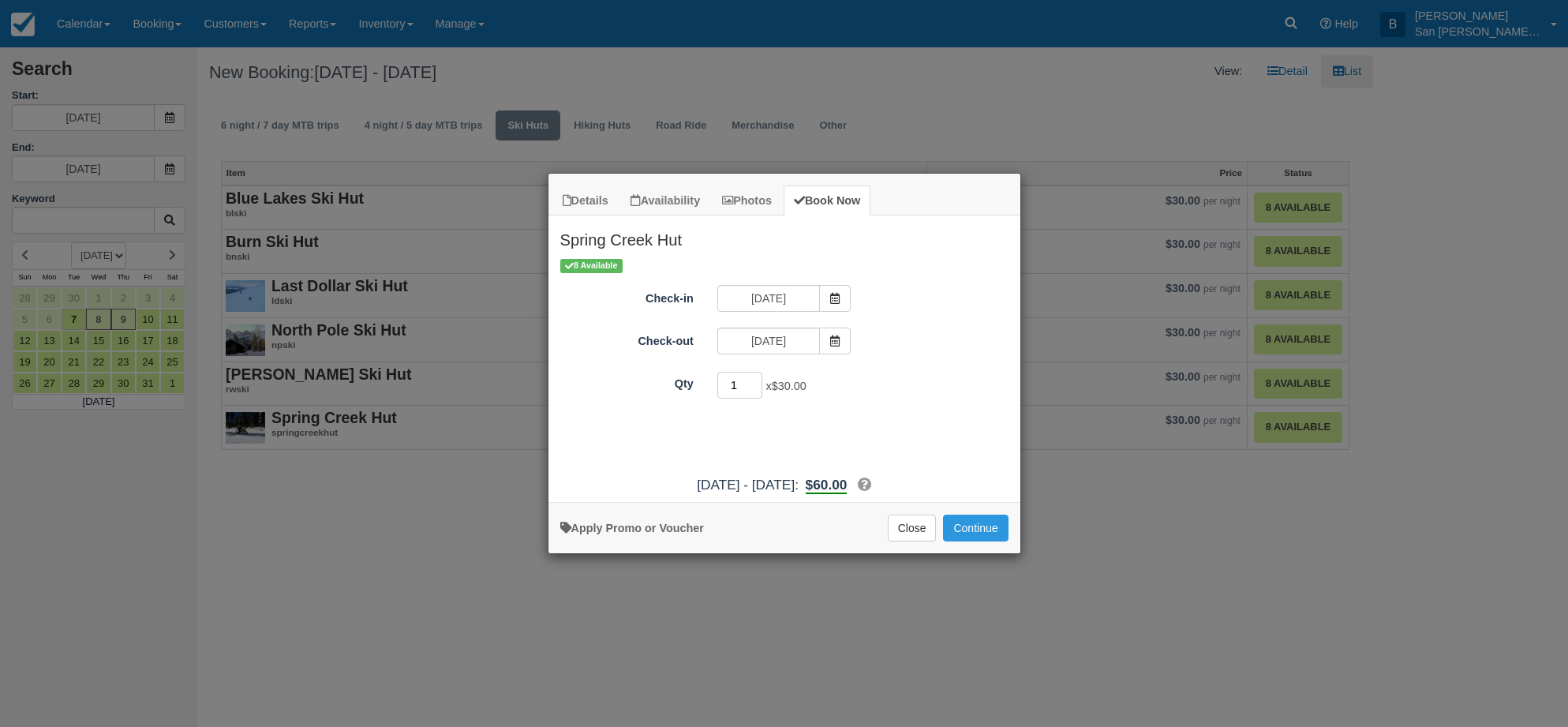
drag, startPoint x: 742, startPoint y: 385, endPoint x: 725, endPoint y: 387, distance: 17.1
click at [725, 387] on input "1" at bounding box center [741, 385] width 46 height 27
type input "8"
click at [981, 531] on button "Continue" at bounding box center [975, 528] width 65 height 27
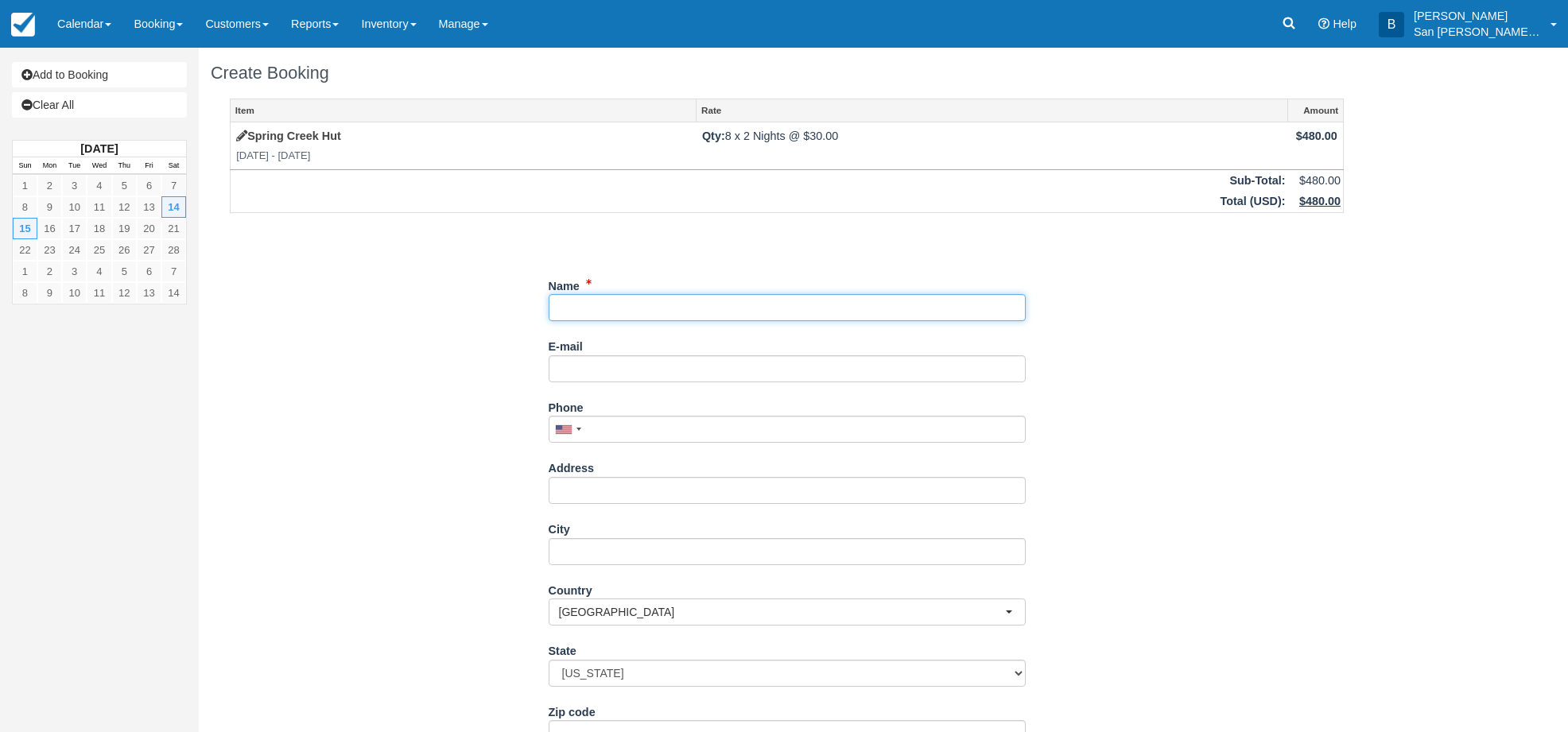
click at [590, 312] on input "Name" at bounding box center [787, 308] width 477 height 27
type input "[PERSON_NAME]"
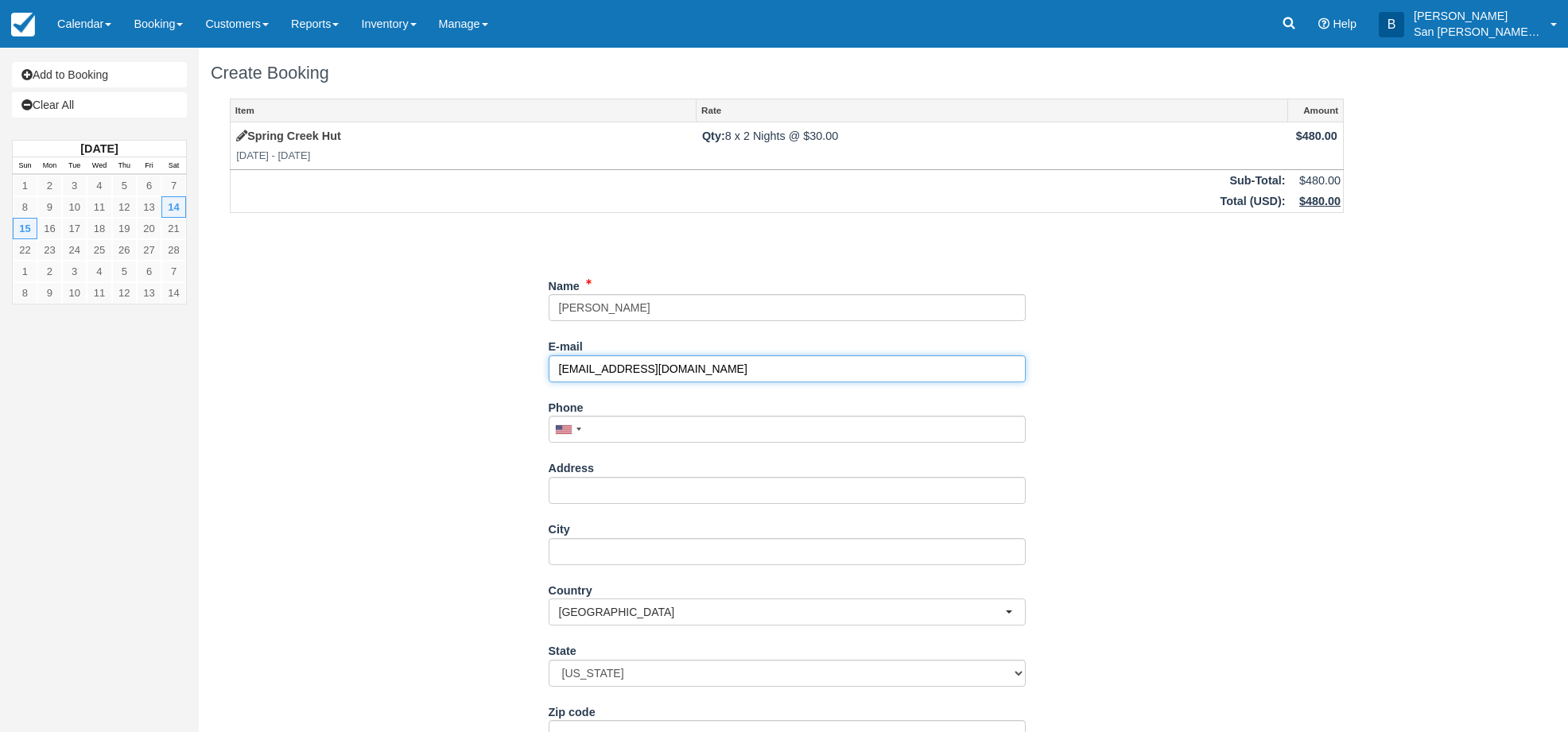
type input "[EMAIL_ADDRESS][DOMAIN_NAME]"
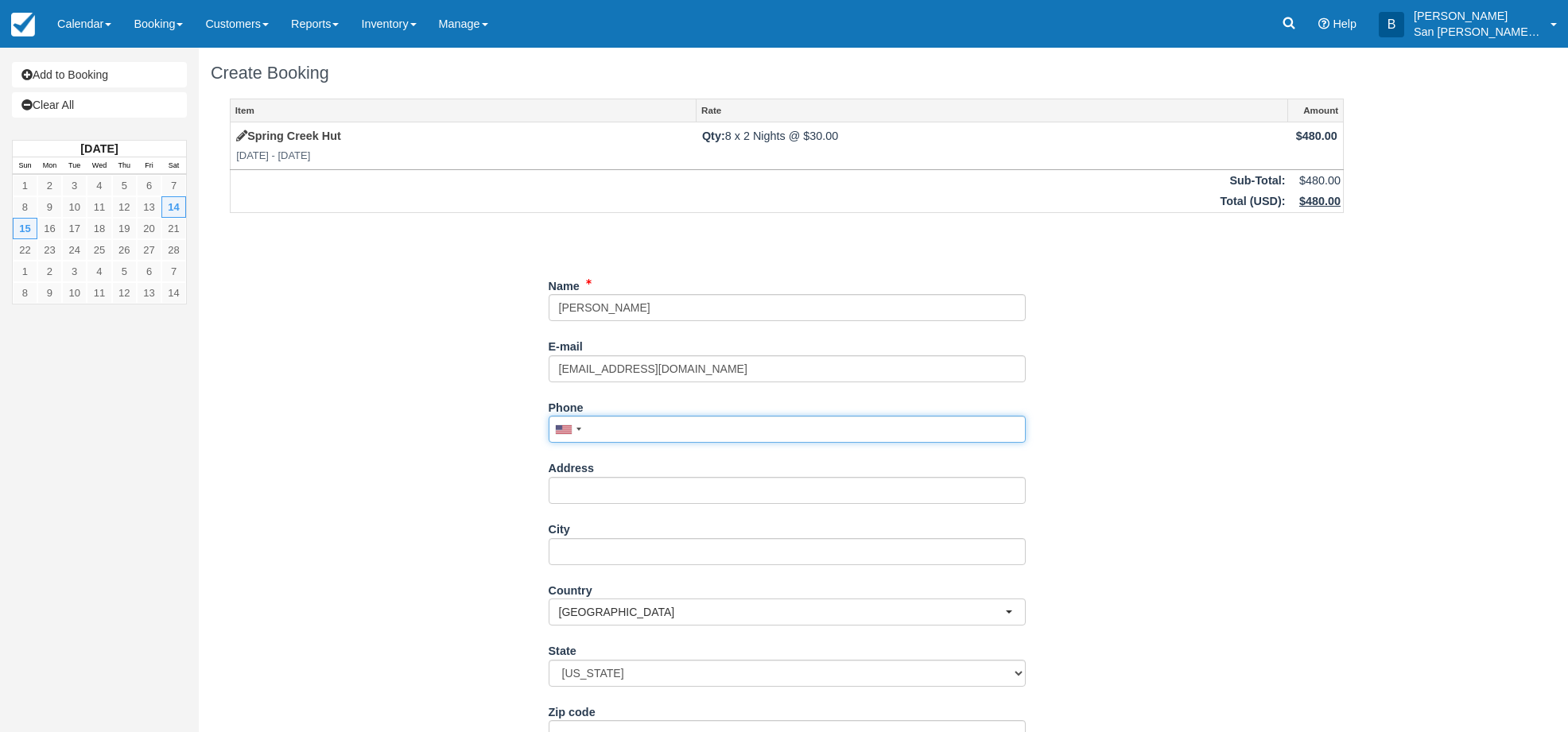
click at [623, 438] on input "Phone" at bounding box center [787, 430] width 477 height 27
type input "(206) 669-8786"
drag, startPoint x: 906, startPoint y: 487, endPoint x: 583, endPoint y: 486, distance: 323.0
click at [583, 486] on input "Address" at bounding box center [787, 490] width 477 height 27
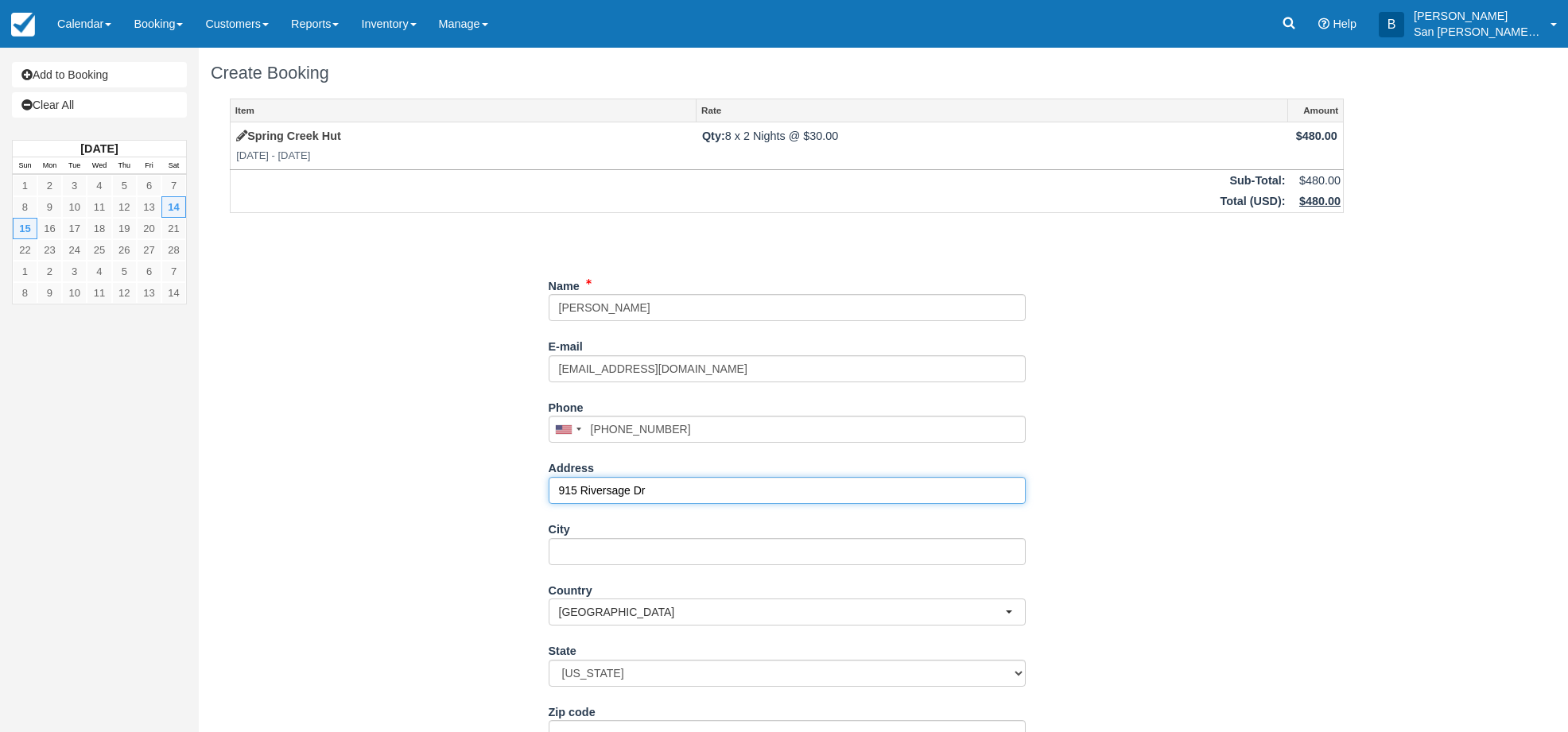
type input "915 Riversage Dr"
type input "Ridgway"
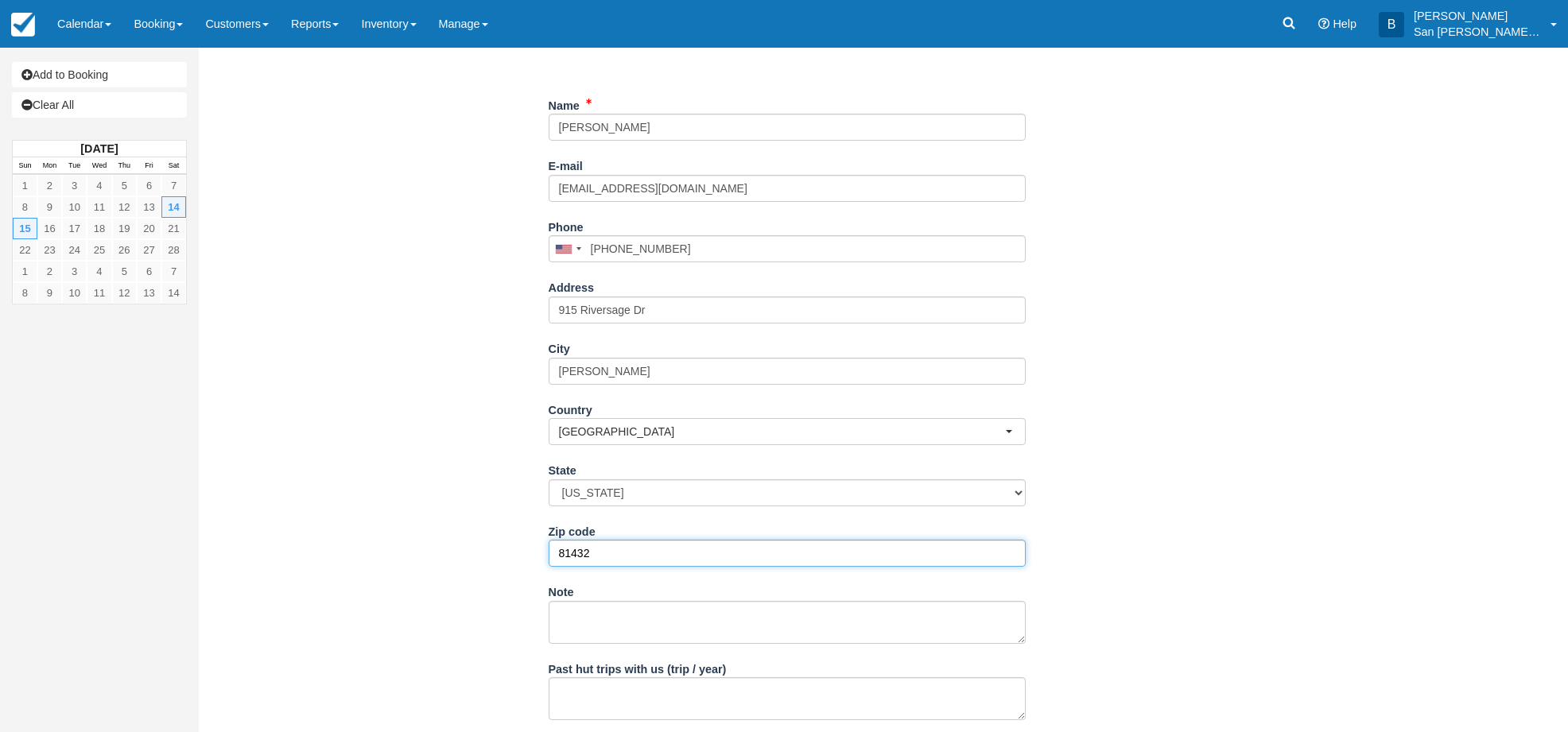
scroll to position [257, 0]
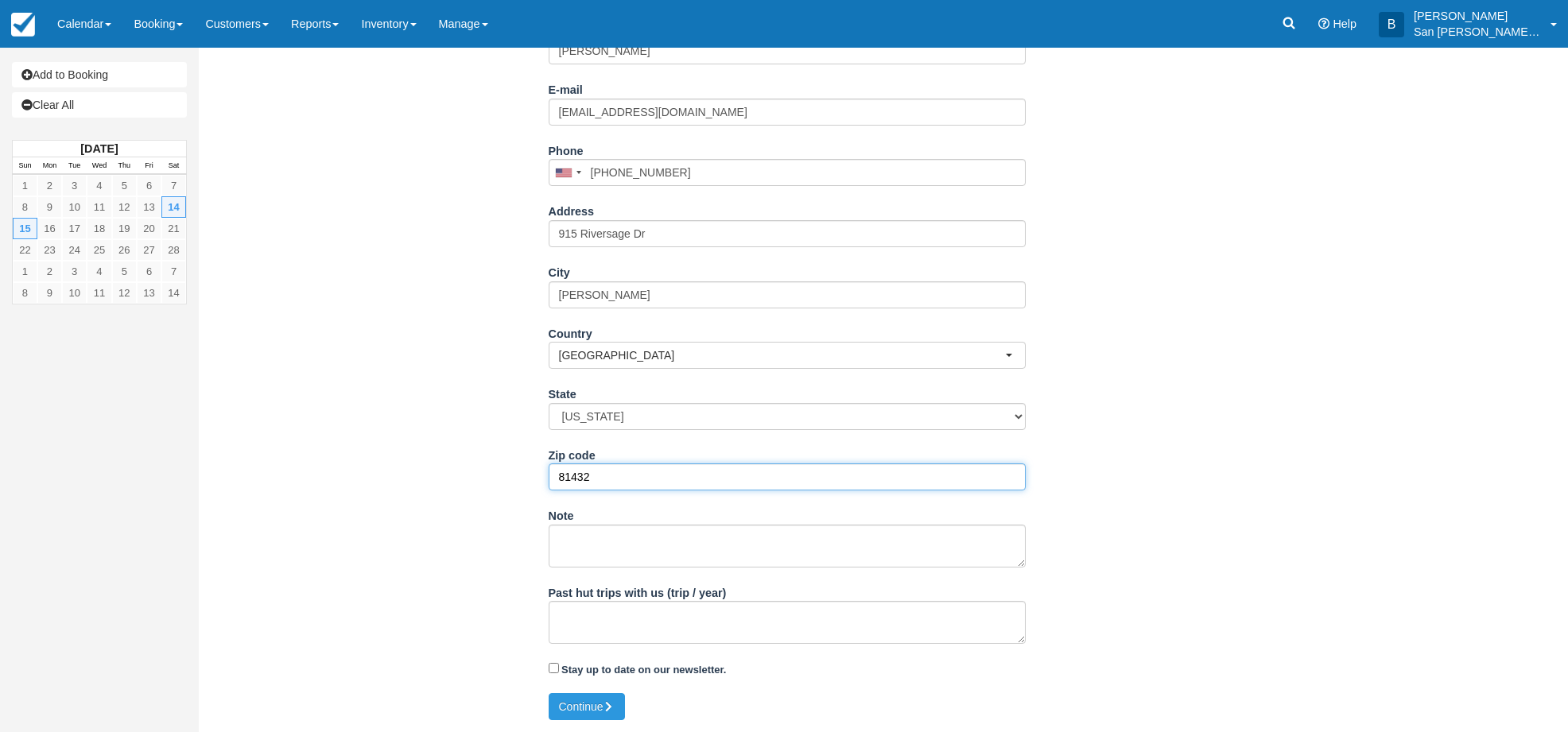
type input "81432"
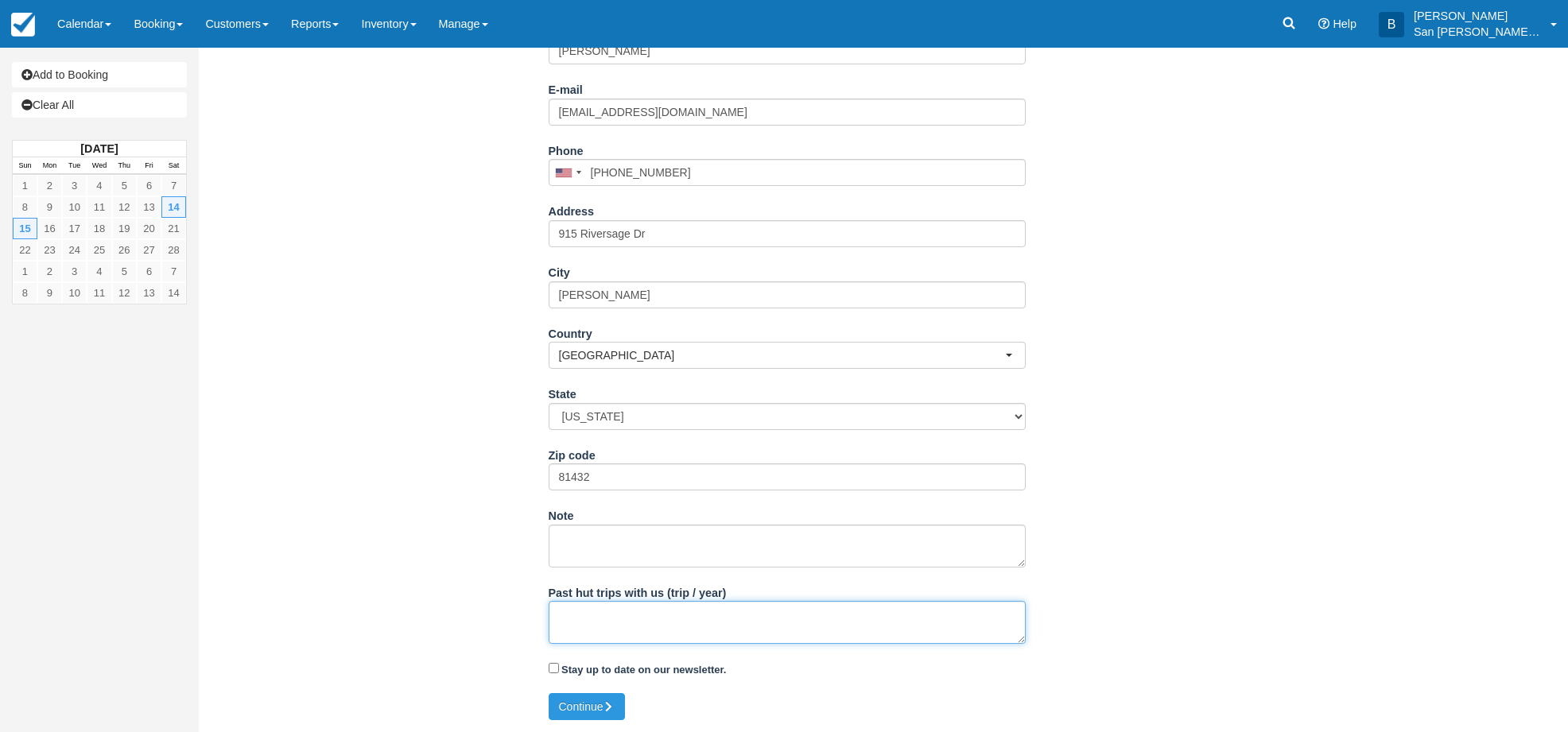
drag, startPoint x: 601, startPoint y: 622, endPoint x: 914, endPoint y: 599, distance: 313.8
click at [603, 622] on textarea "Past hut trips with us (trip / year)" at bounding box center [787, 623] width 477 height 43
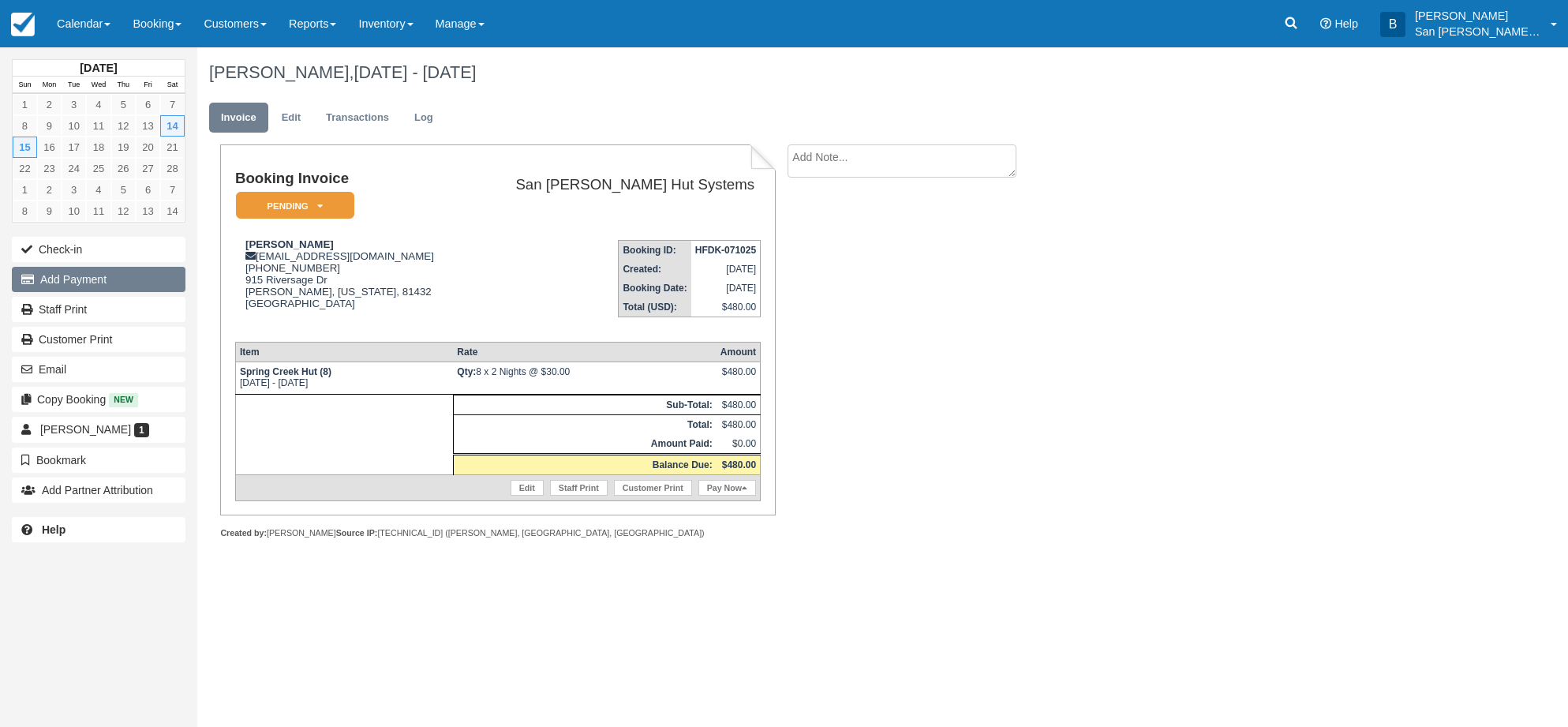
click at [64, 276] on button "Add Payment" at bounding box center [98, 279] width 173 height 25
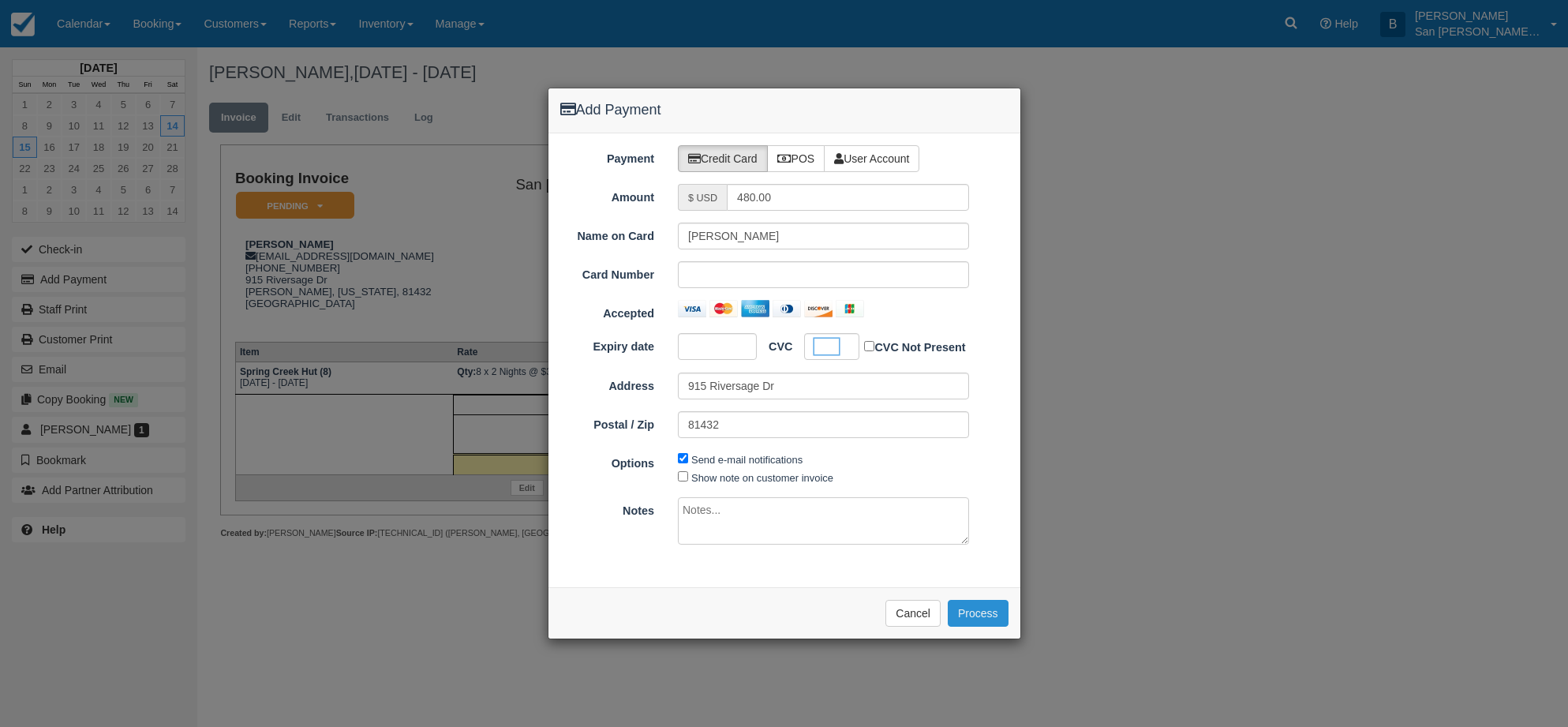
click at [985, 613] on button "Process" at bounding box center [978, 613] width 60 height 27
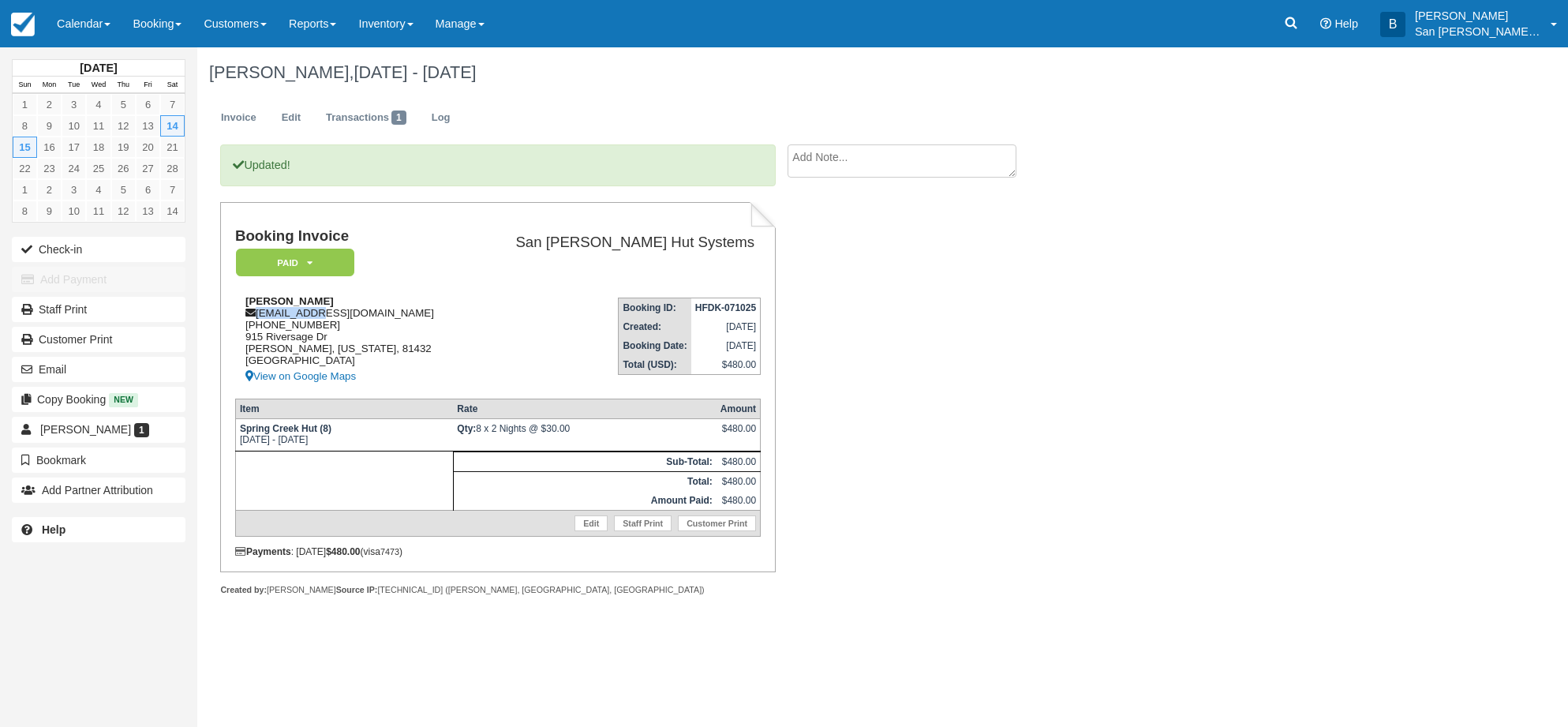
drag, startPoint x: 258, startPoint y: 314, endPoint x: 309, endPoint y: 313, distance: 51.0
click at [307, 313] on div "[PERSON_NAME] [EMAIL_ADDRESS][DOMAIN_NAME] [PHONE_NUMBER] [STREET_ADDRESS][PERS…" at bounding box center [351, 340] width 232 height 91
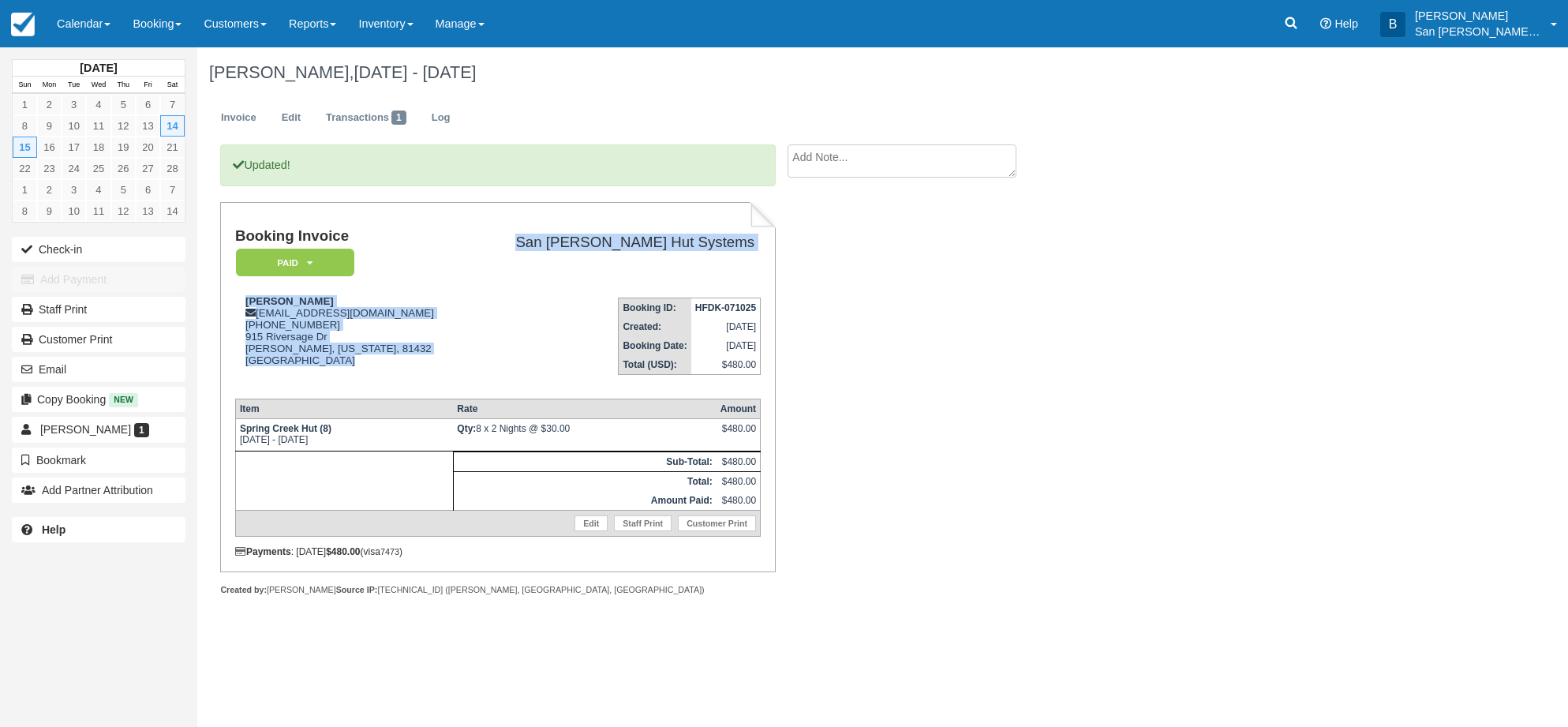
click at [489, 285] on td "Booking ID: HFDK-071025 Created: [DATE] Booking Date: [DATE] Total (USD): $480.…" at bounding box center [614, 336] width 293 height 101
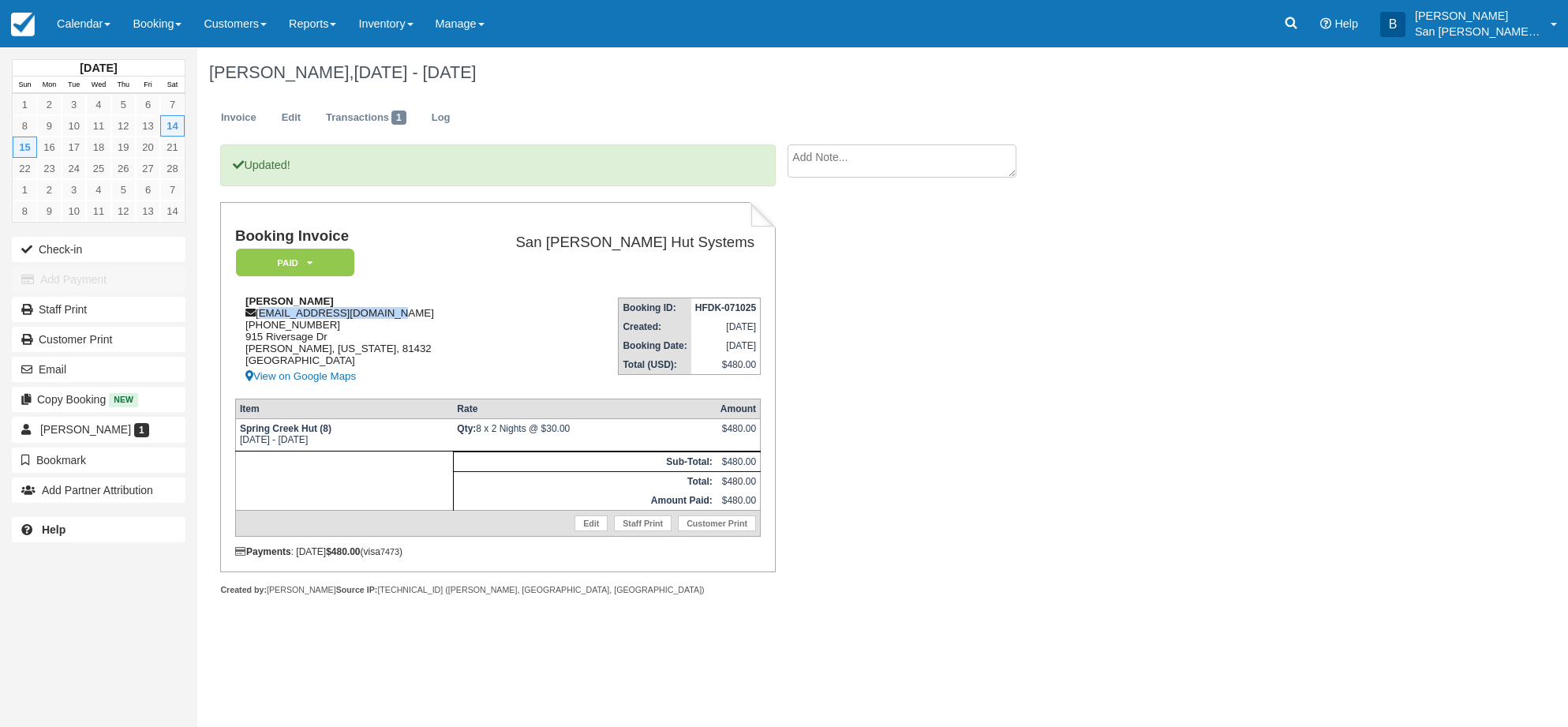
drag, startPoint x: 259, startPoint y: 316, endPoint x: 354, endPoint y: 315, distance: 95.0
click at [418, 311] on div "[PERSON_NAME] [EMAIL_ADDRESS][DOMAIN_NAME] [PHONE_NUMBER] [STREET_ADDRESS][PERS…" at bounding box center [351, 340] width 232 height 91
copy div "julieveenstra@gmail.com"
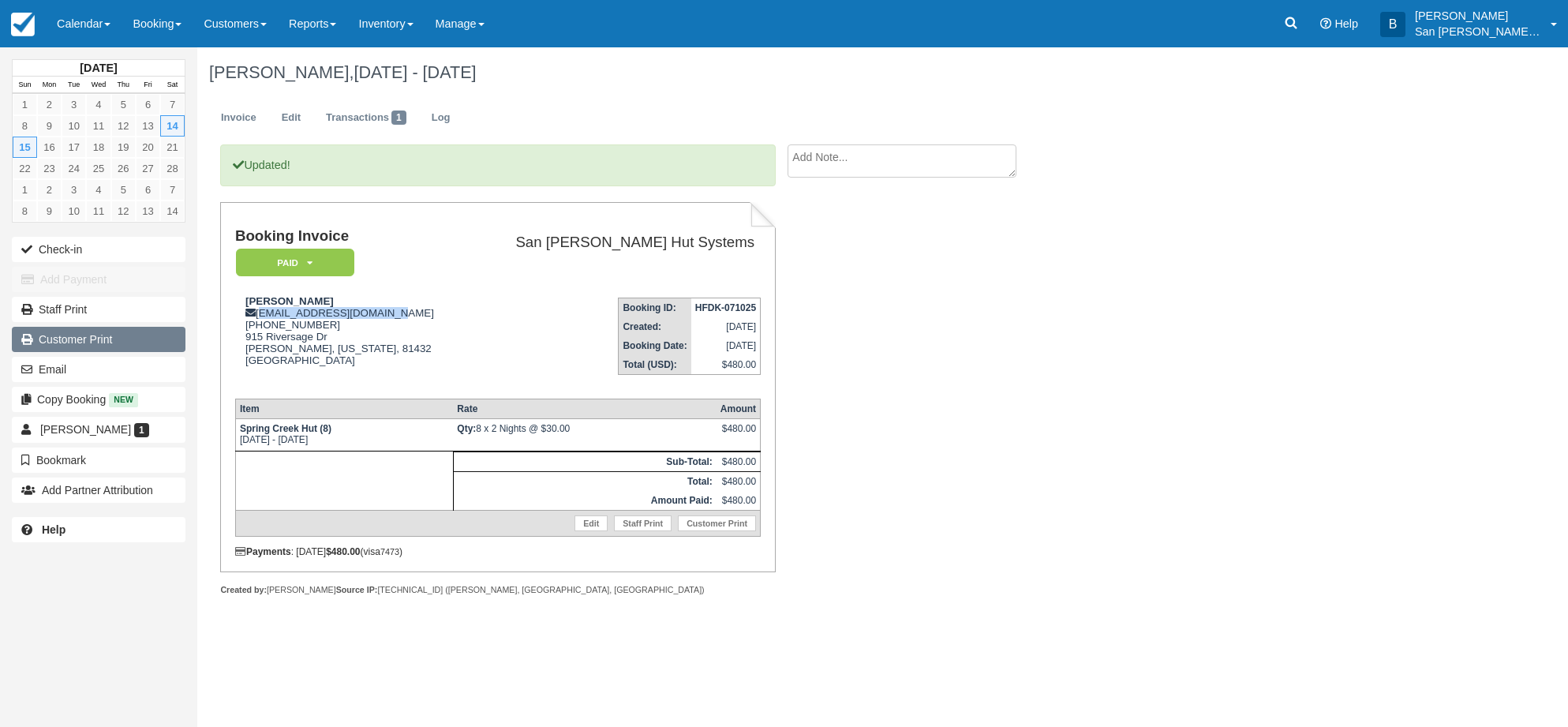
click at [60, 342] on link "Customer Print" at bounding box center [98, 340] width 173 height 25
click at [1298, 13] on link at bounding box center [1291, 23] width 36 height 47
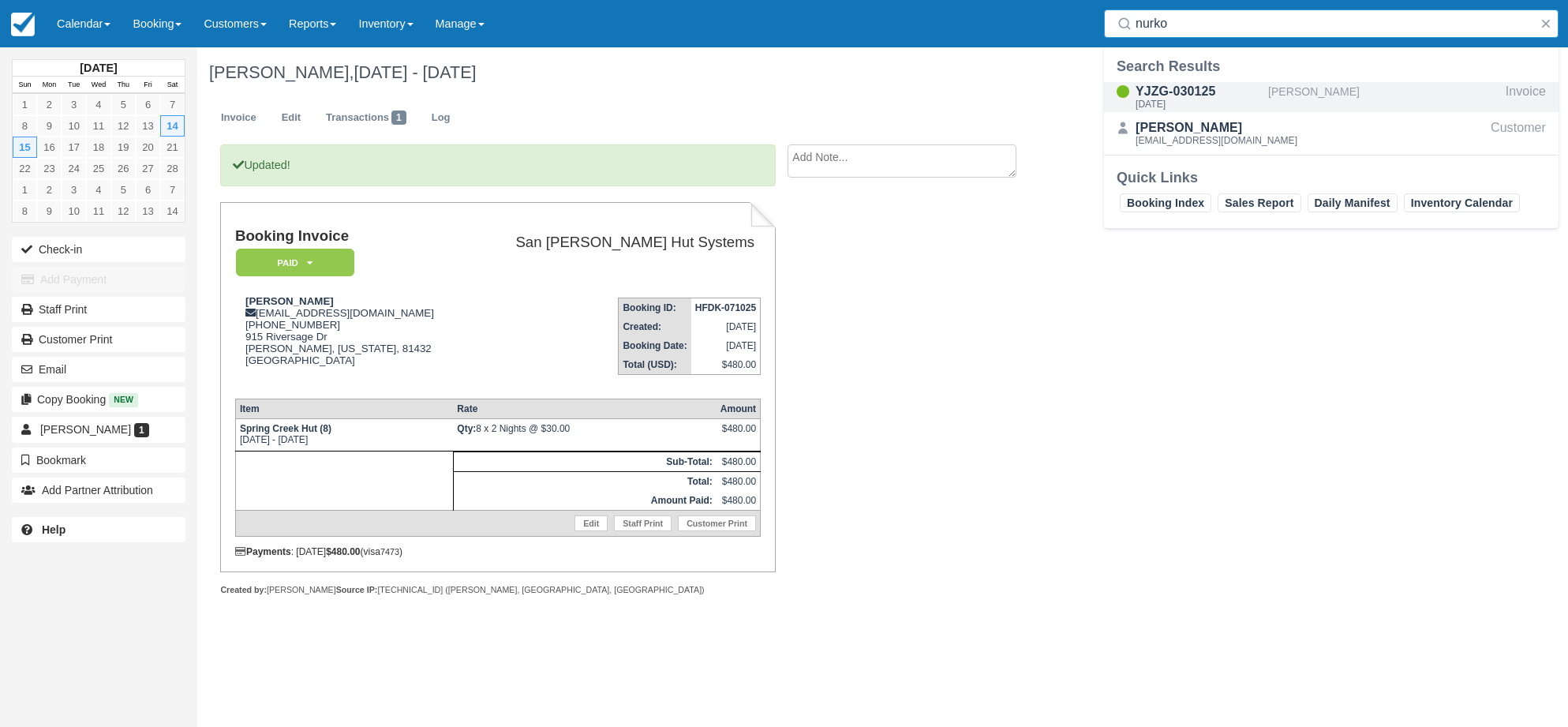
type input "nurko"
click at [1160, 93] on div "YJZG-030125" at bounding box center [1198, 91] width 126 height 19
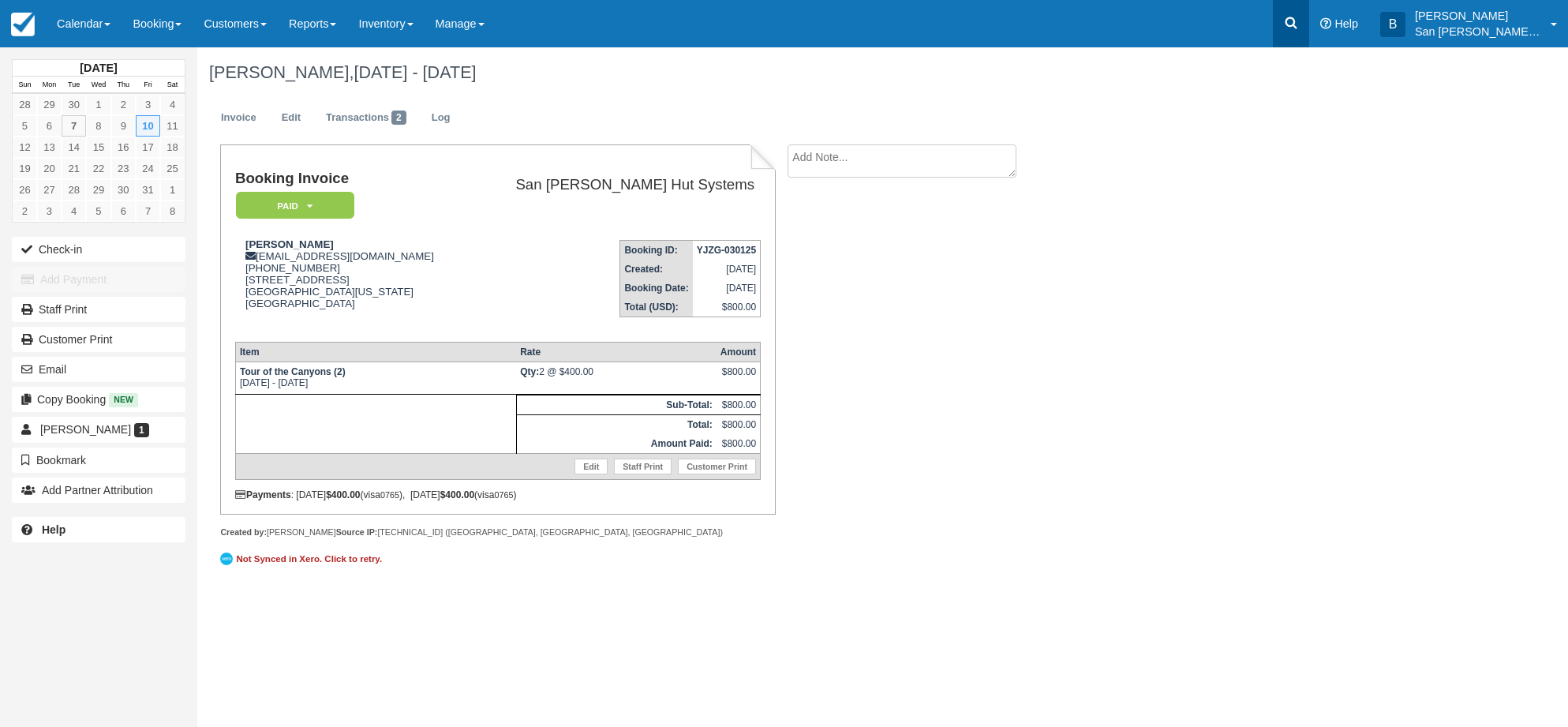
click at [1295, 28] on icon at bounding box center [1291, 23] width 16 height 16
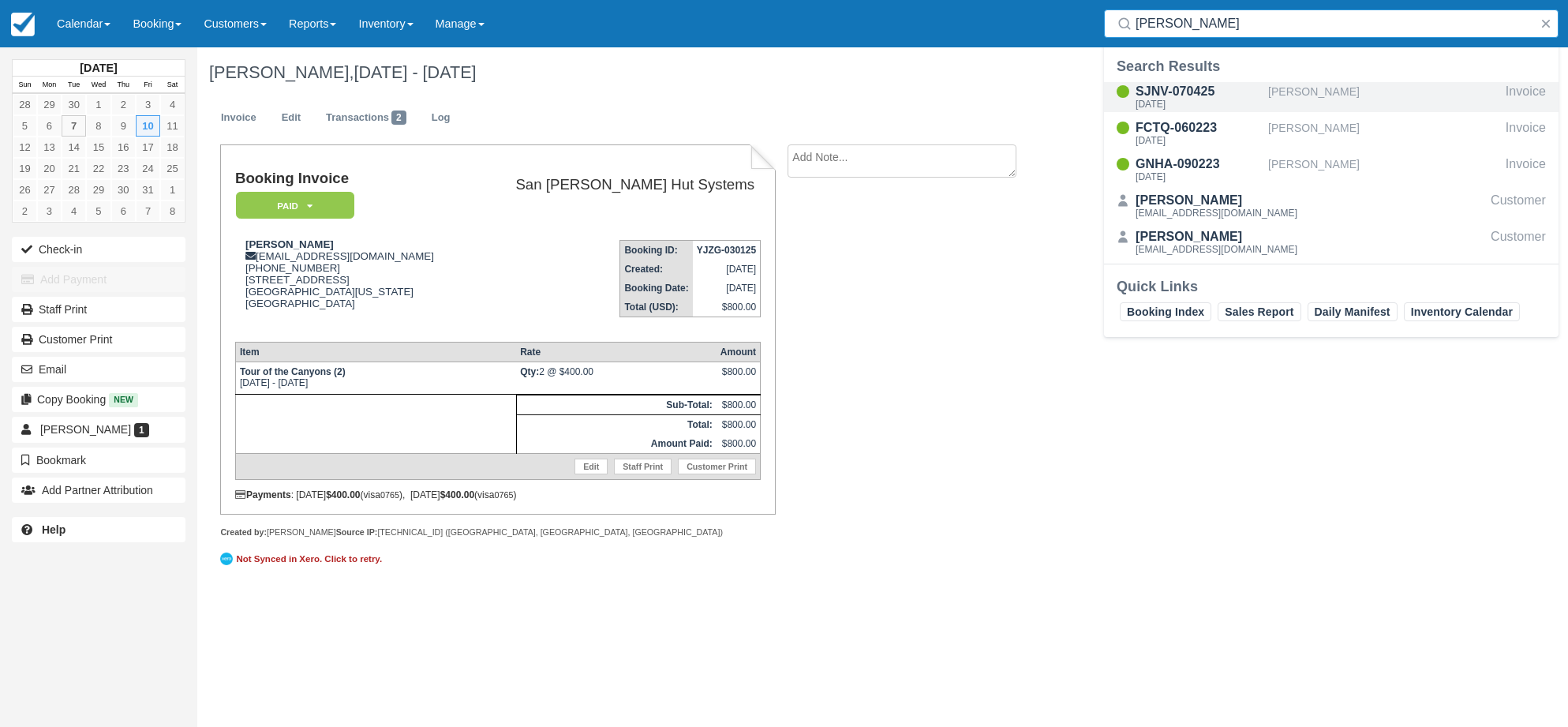
type input "[PERSON_NAME]"
click at [1172, 96] on div "SJNV-070425" at bounding box center [1198, 91] width 126 height 19
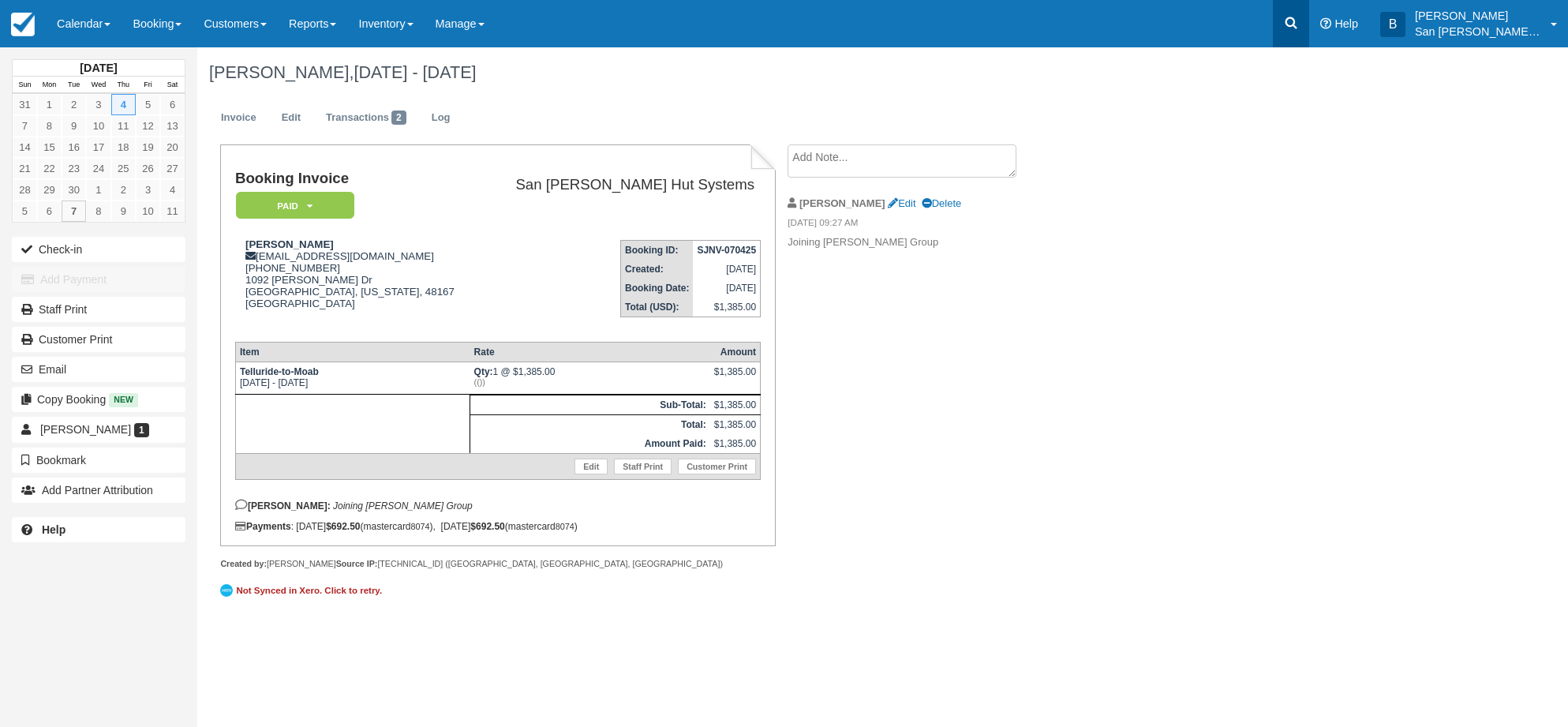
click at [1297, 20] on icon at bounding box center [1291, 23] width 12 height 12
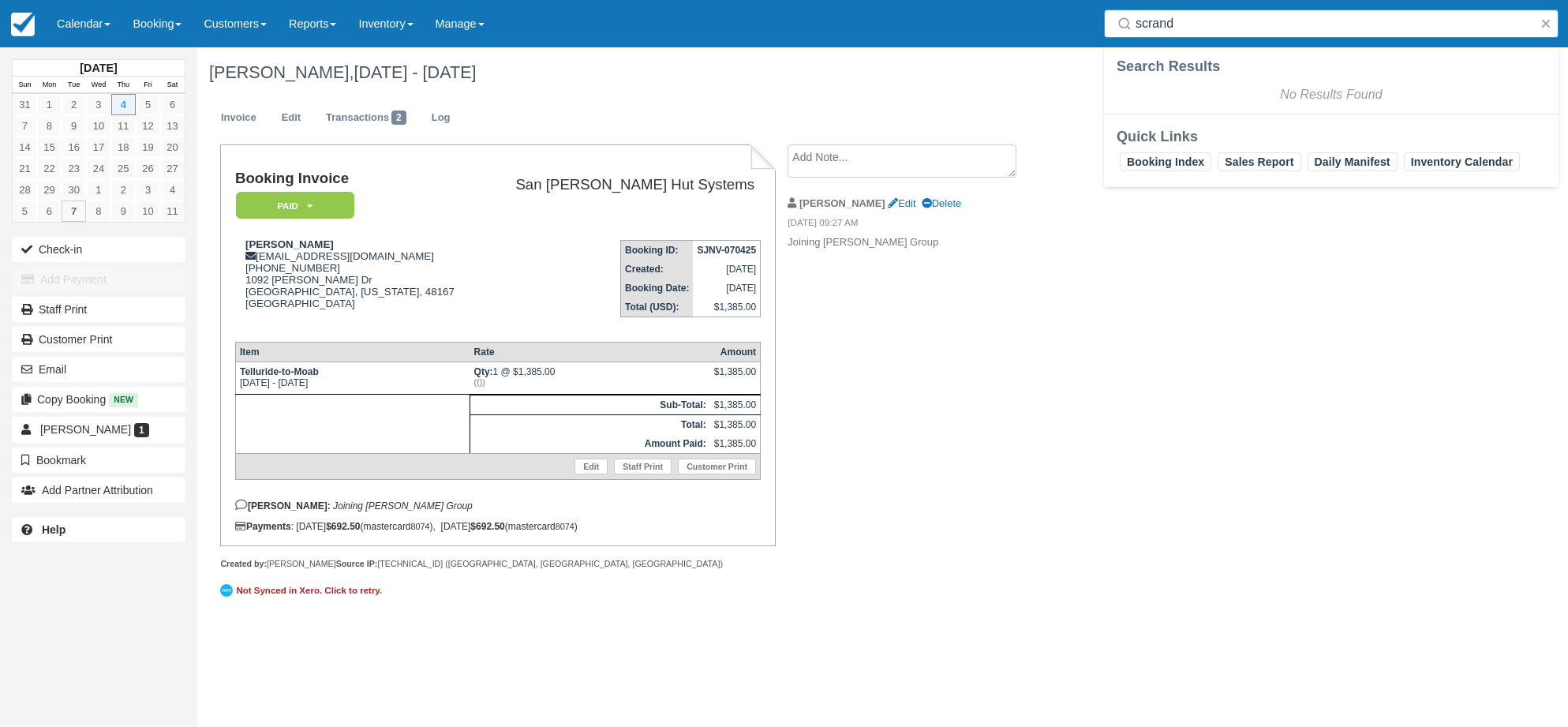
drag, startPoint x: 1222, startPoint y: 16, endPoint x: 1056, endPoint y: 11, distance: 166.1
click at [1056, 11] on div "Menu Calendar Customer Inventory Month Week Day Booking Daily Manifest Daily Li…" at bounding box center [784, 23] width 1568 height 47
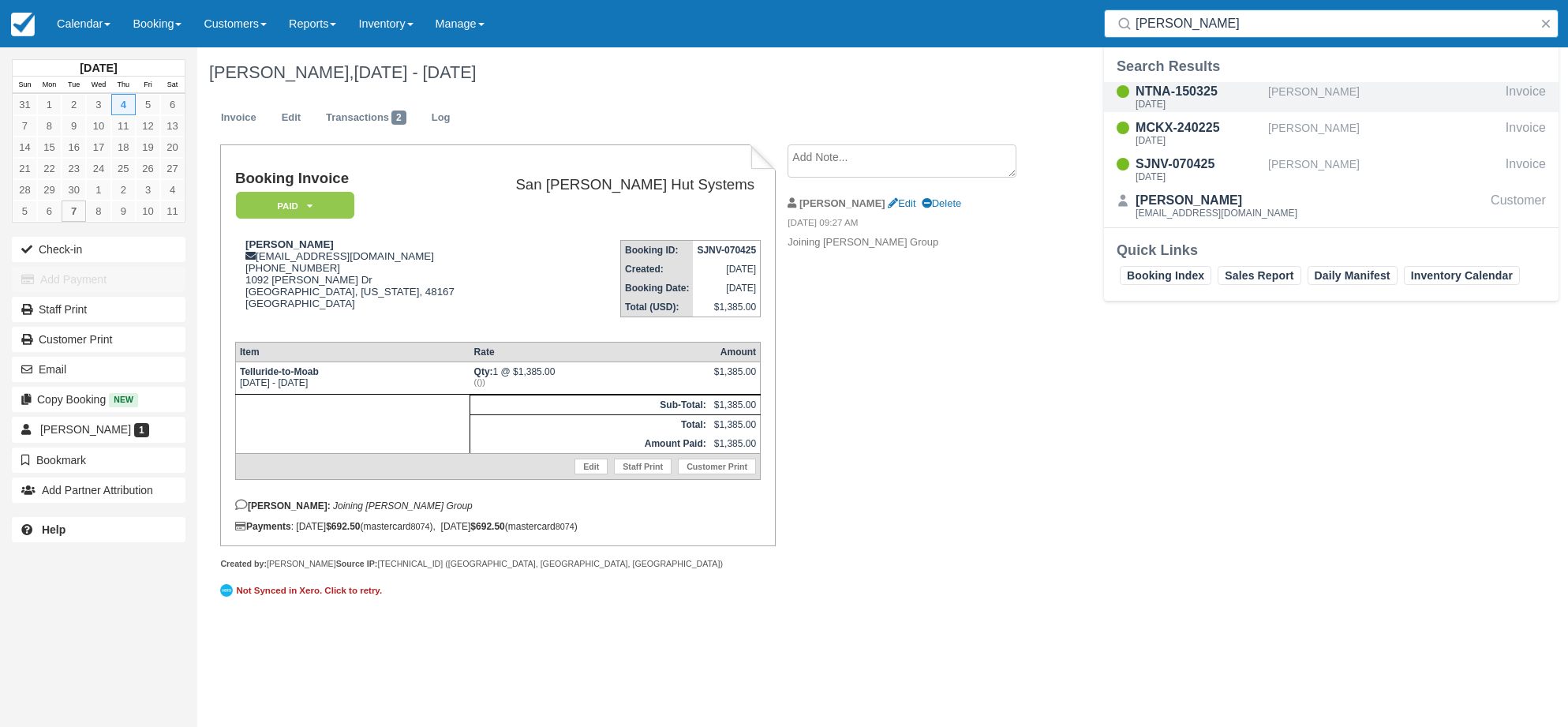
type input "schrand"
click at [1181, 90] on div "NTNA-150325" at bounding box center [1198, 91] width 126 height 19
